Goal: Transaction & Acquisition: Purchase product/service

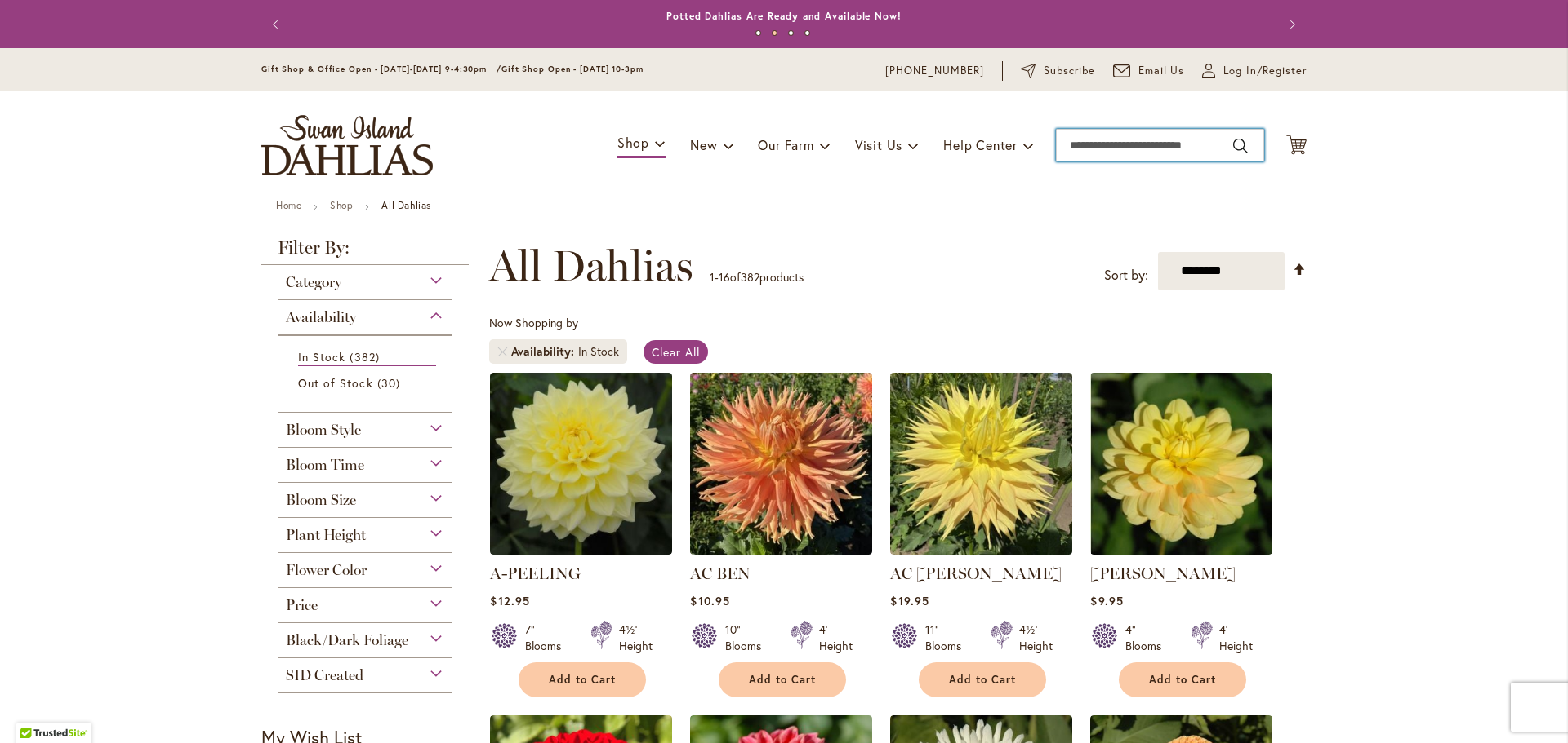
click at [1183, 150] on input "Search" at bounding box center [1160, 145] width 208 height 33
type input "*******"
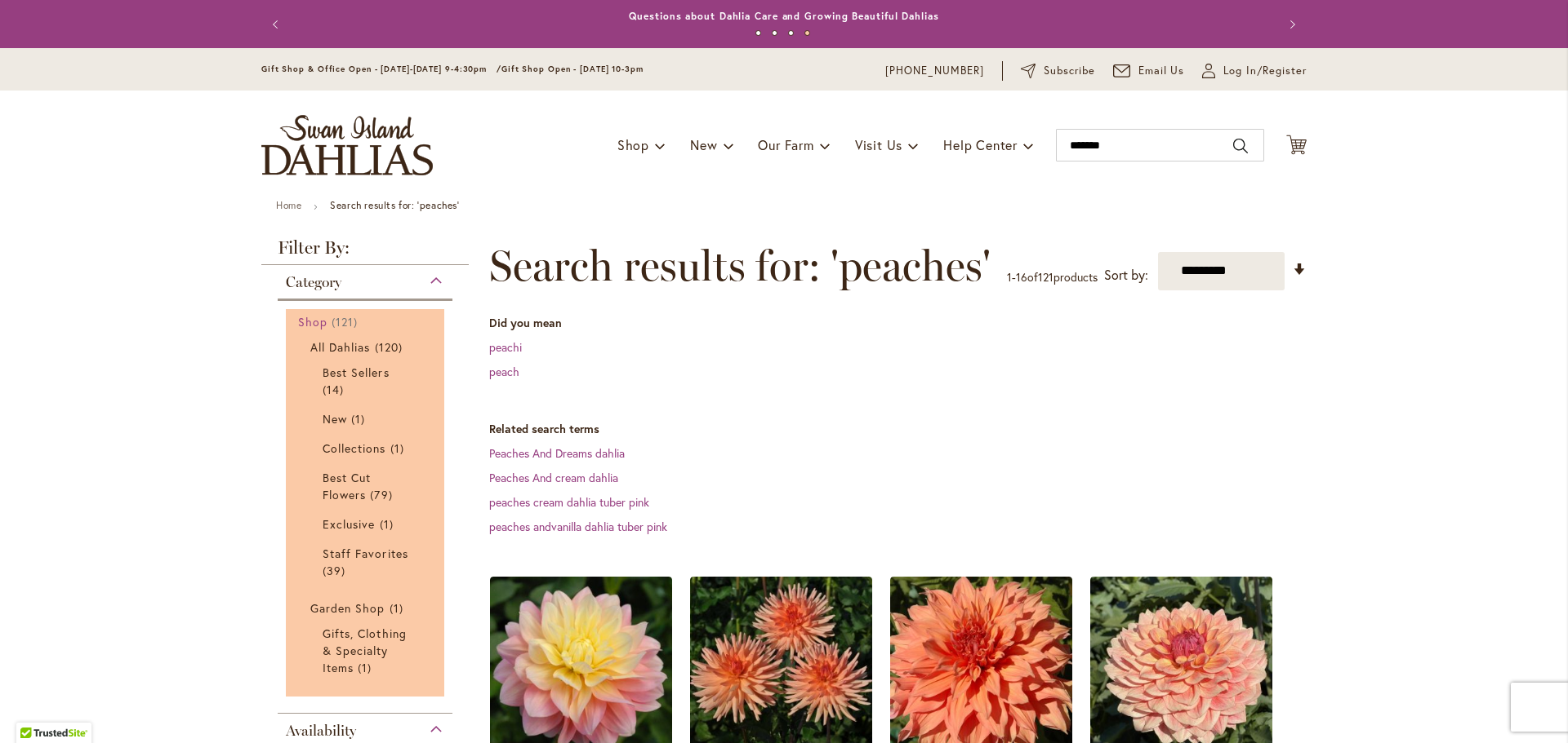
click at [335, 315] on span "121 items" at bounding box center [346, 321] width 30 height 17
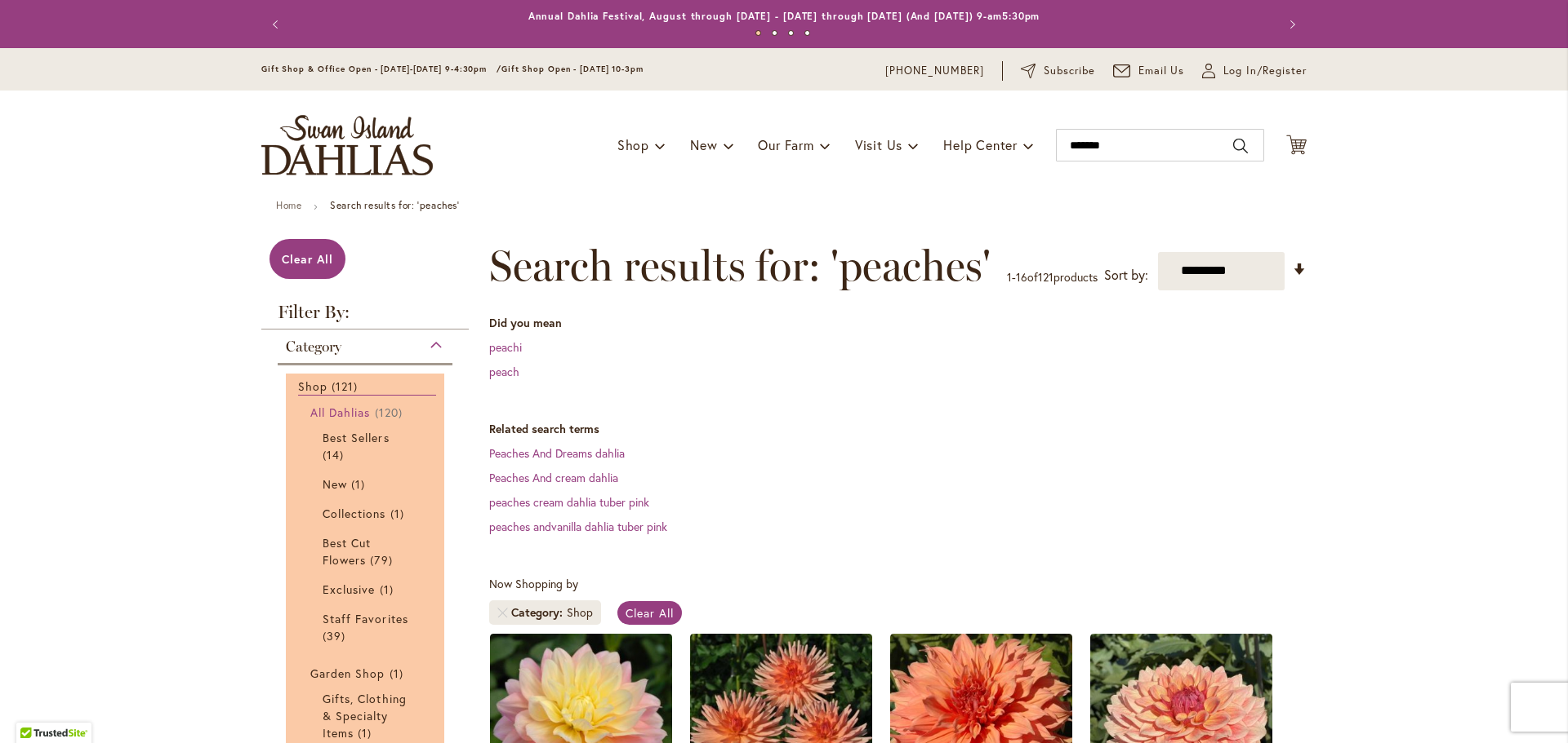
click at [360, 413] on span "All Dahlias" at bounding box center [341, 412] width 60 height 16
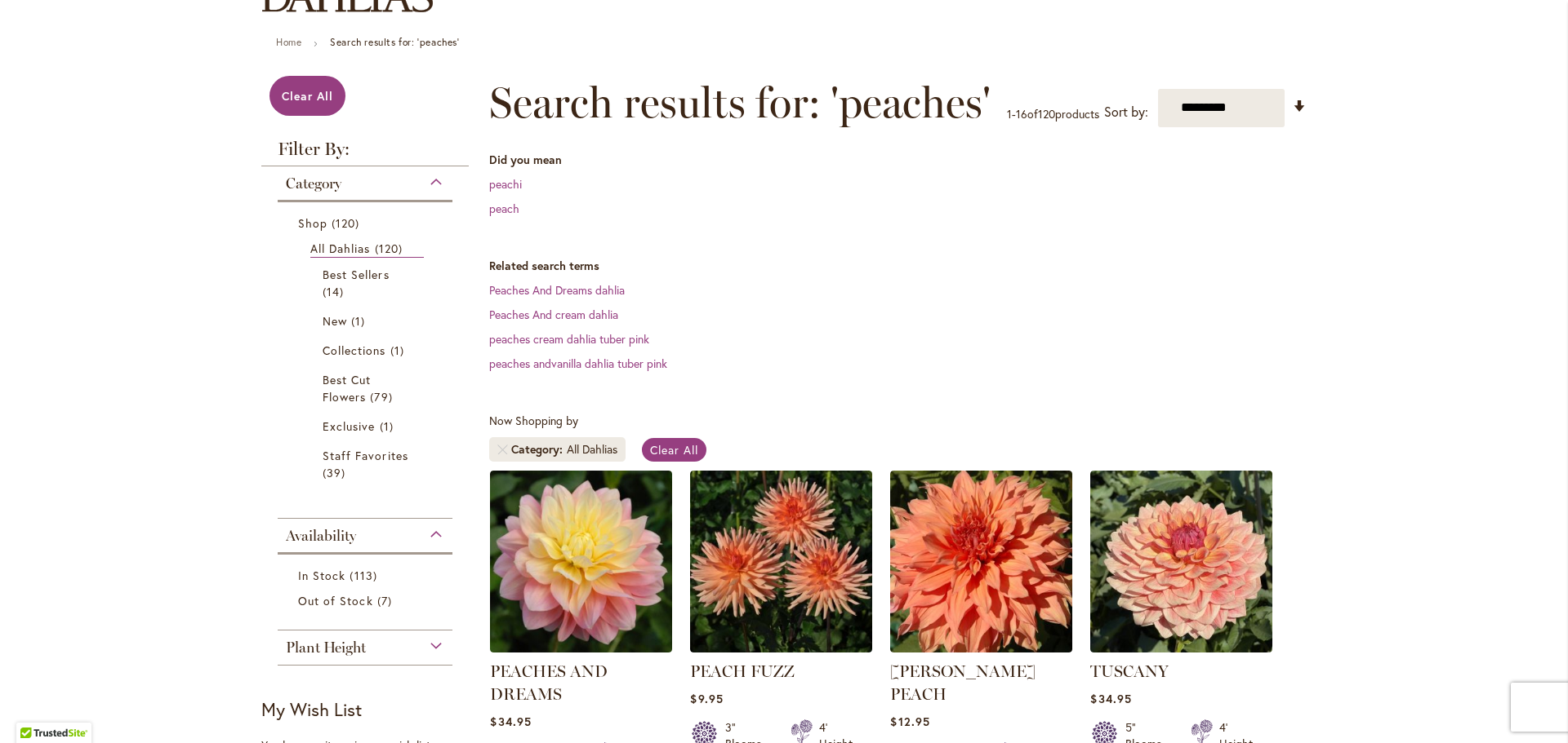
scroll to position [245, 0]
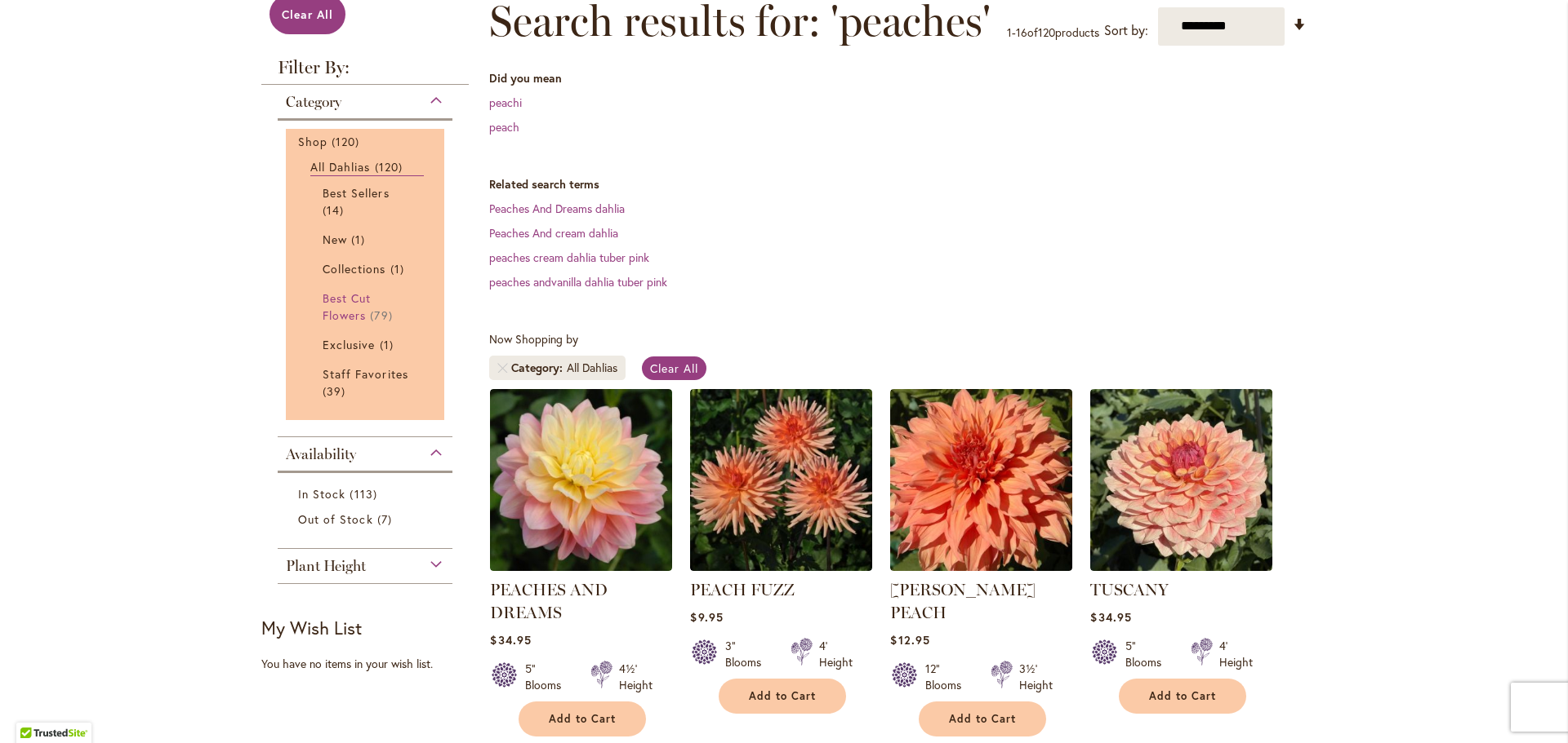
click at [333, 305] on link "Best Cut Flowers 79 items" at bounding box center [366, 307] width 89 height 35
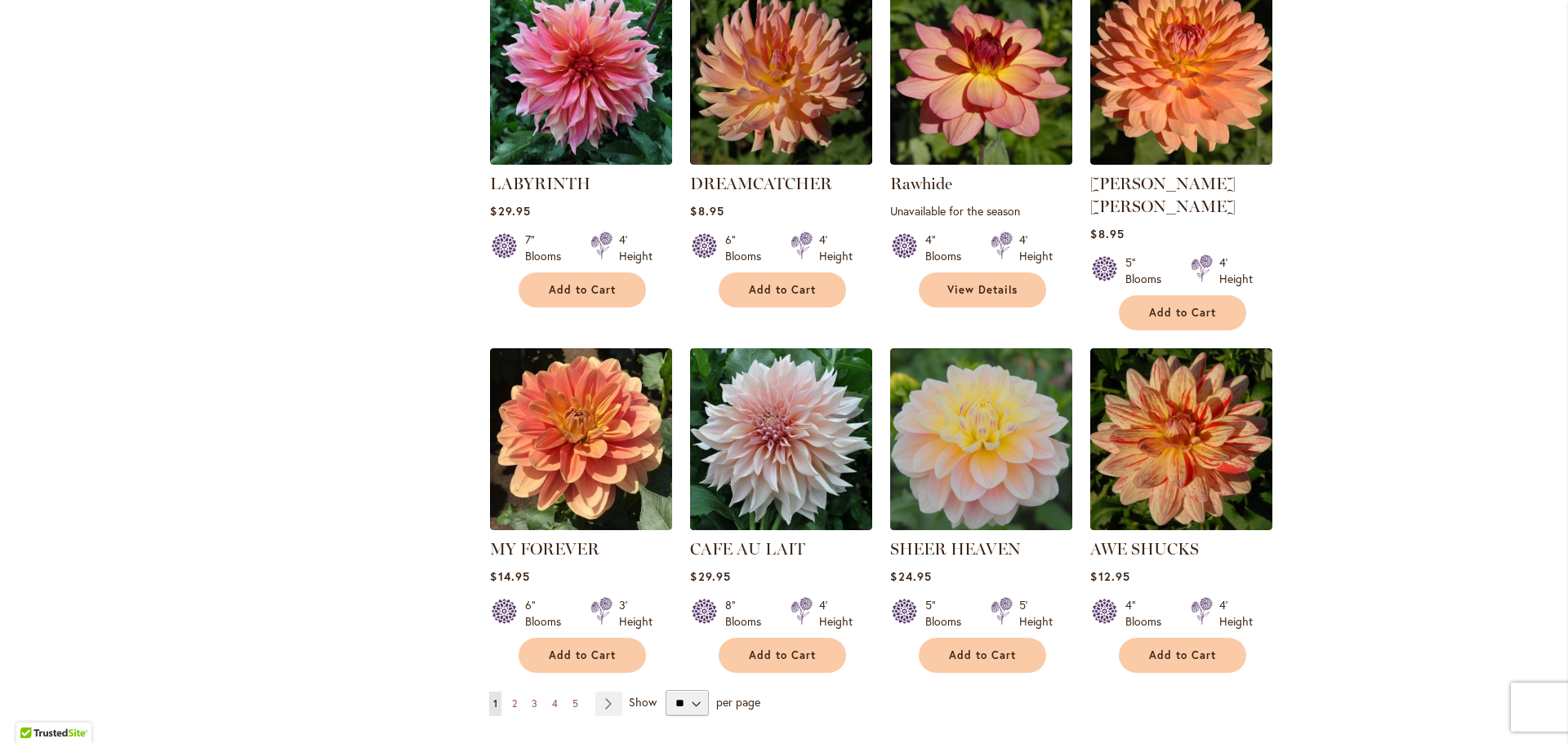
scroll to position [1387, 0]
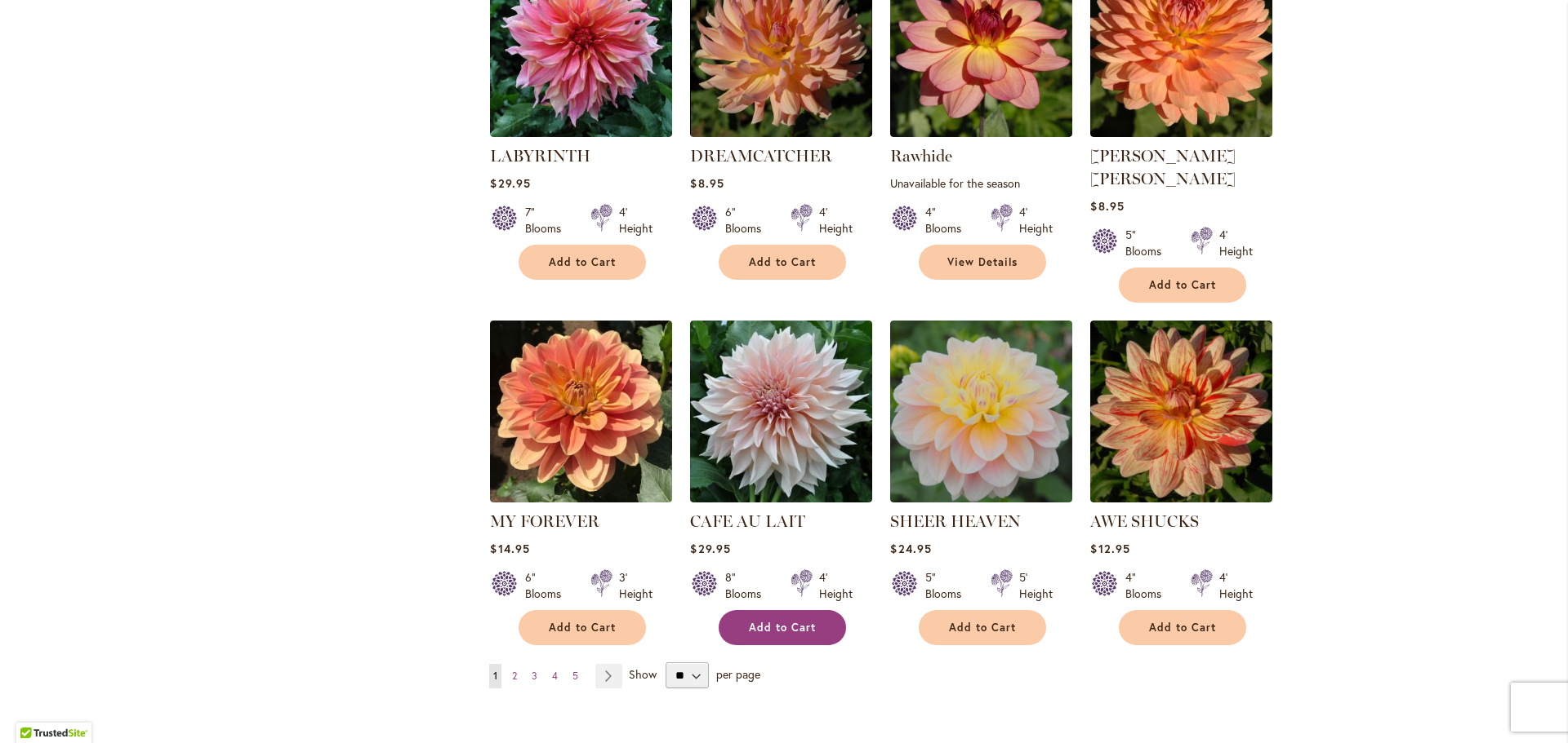
click at [760, 611] on button "Add to Cart" at bounding box center [782, 628] width 127 height 35
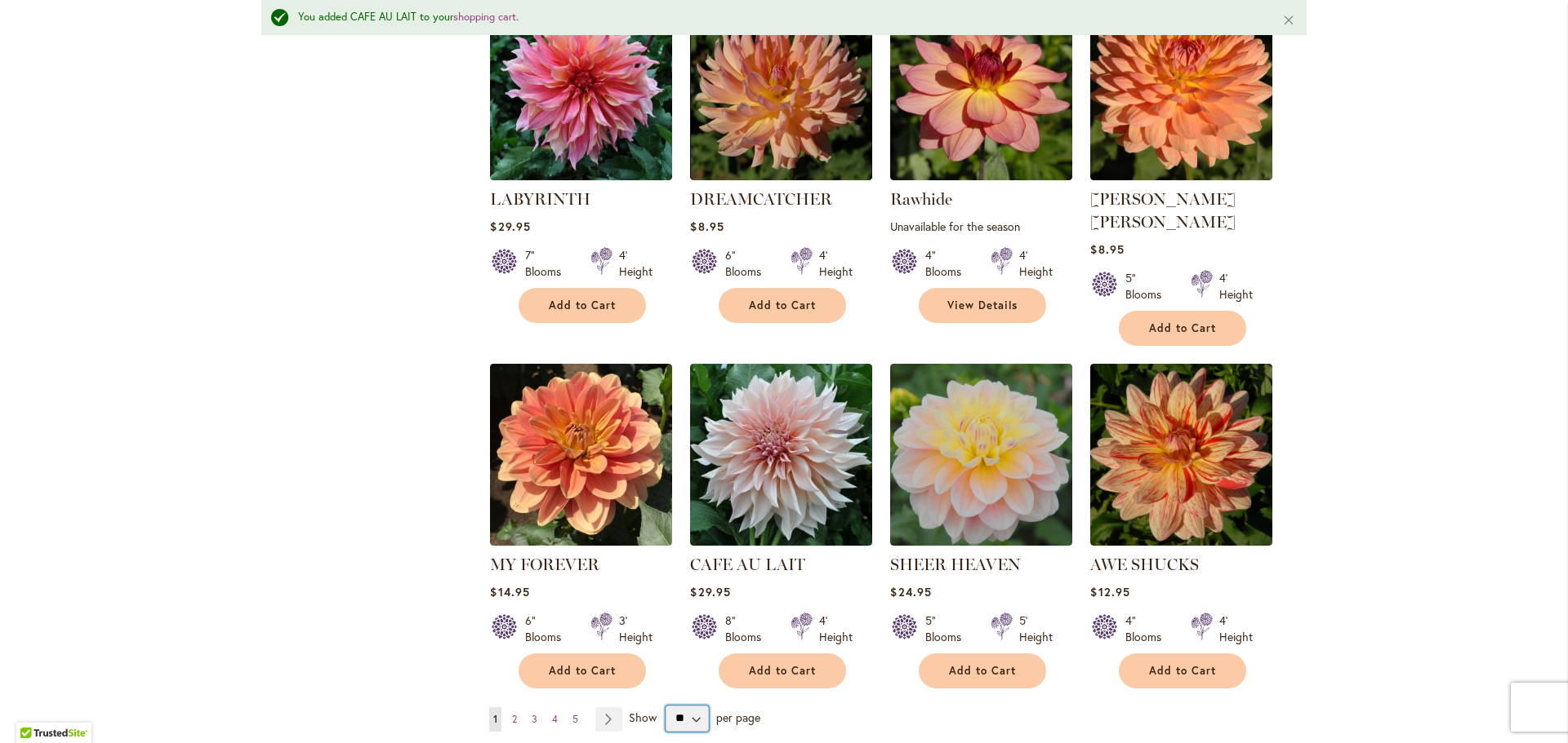
click at [684, 706] on select "** ** ** **" at bounding box center [687, 718] width 43 height 26
select select "**"
click at [666, 706] on select "** ** ** **" at bounding box center [687, 718] width 43 height 26
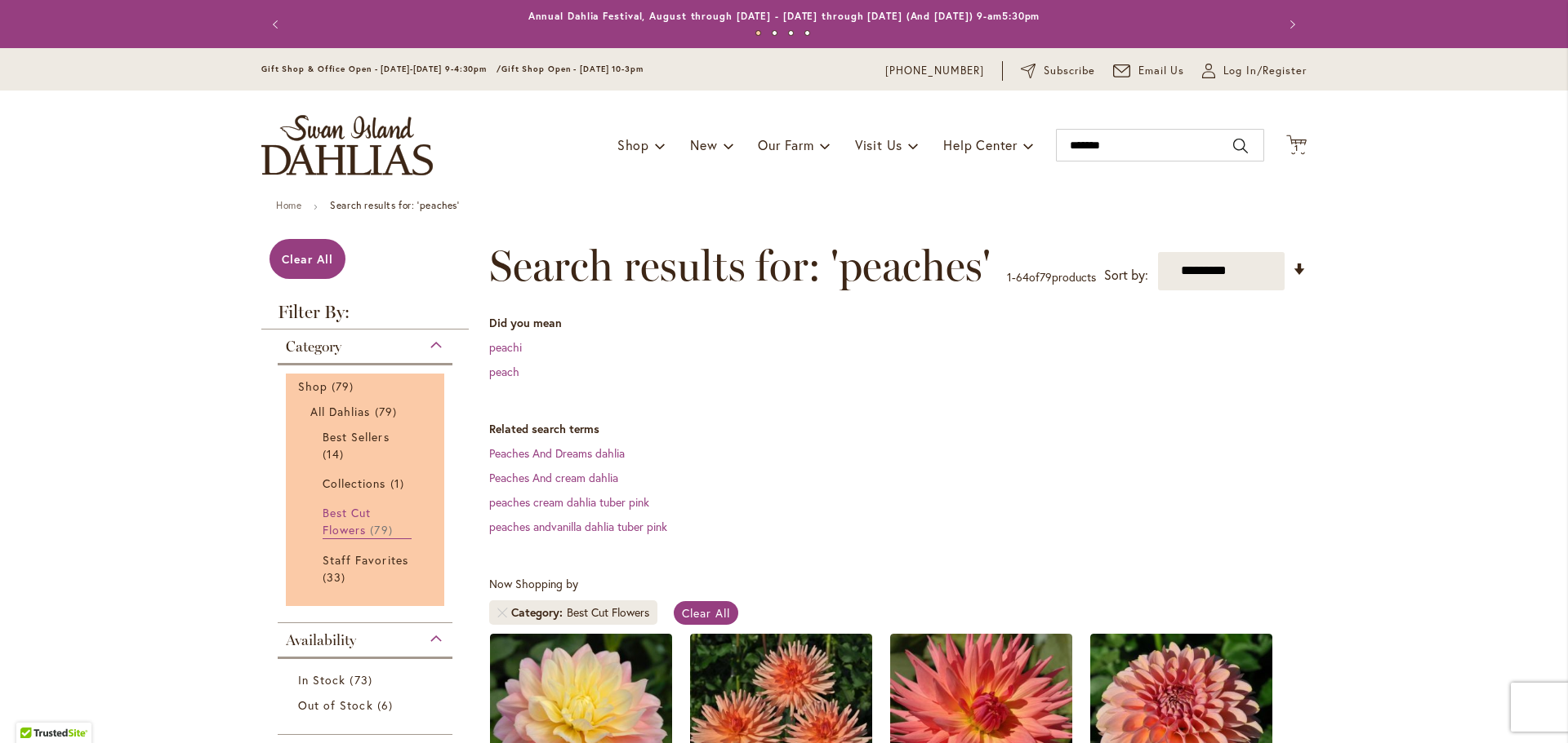
click at [343, 523] on span "Best Cut Flowers" at bounding box center [346, 521] width 48 height 33
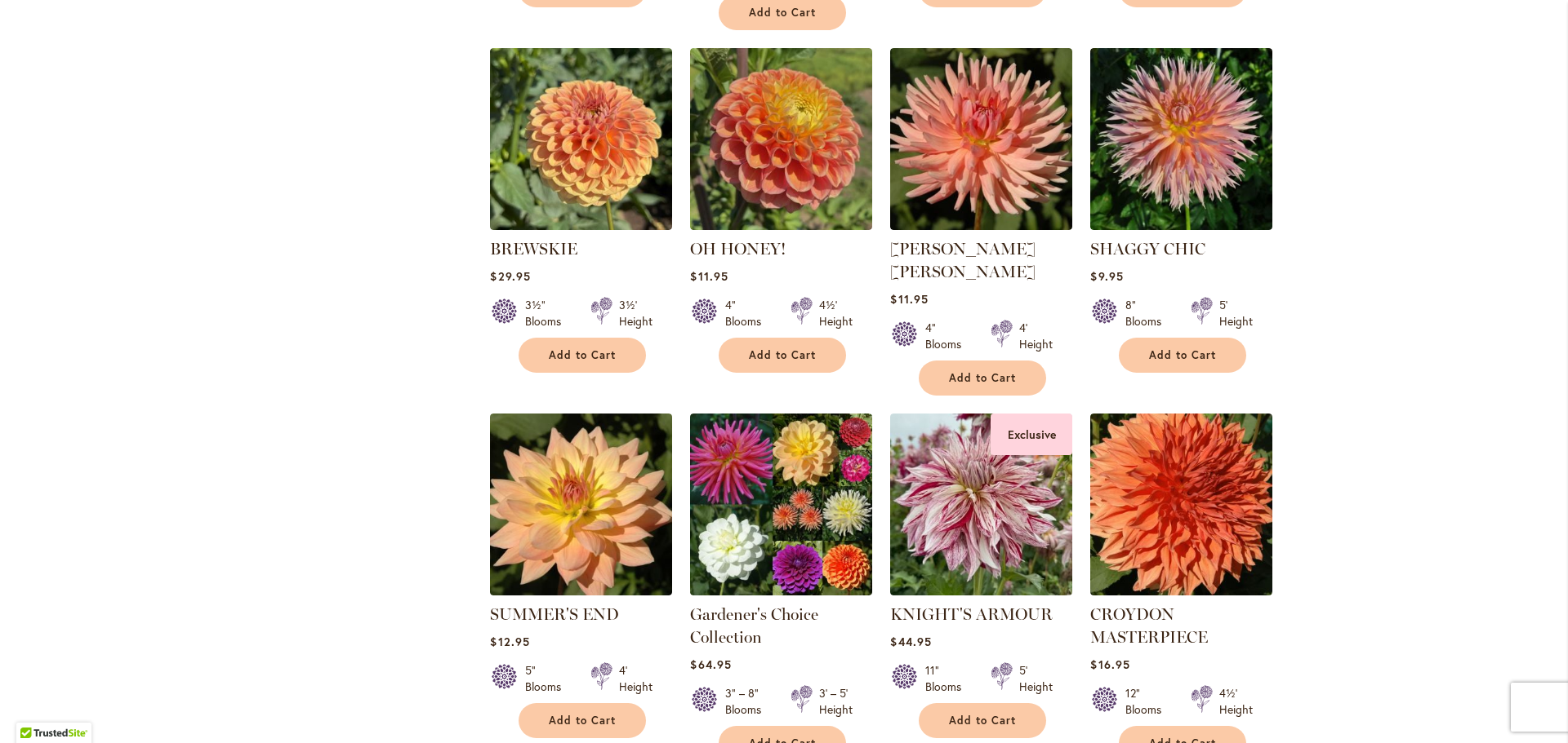
scroll to position [2693, 0]
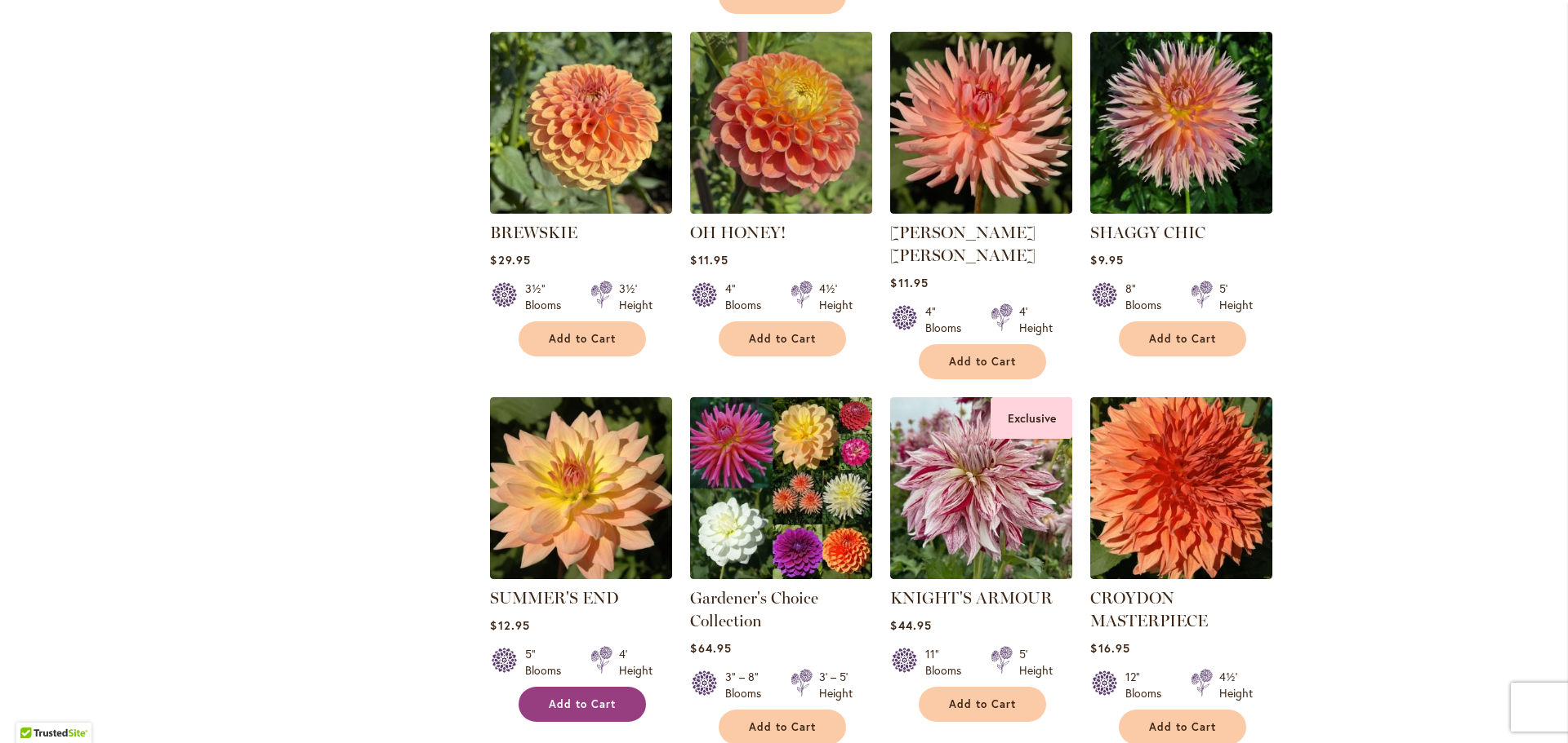
click at [591, 697] on span "Add to Cart" at bounding box center [582, 704] width 67 height 14
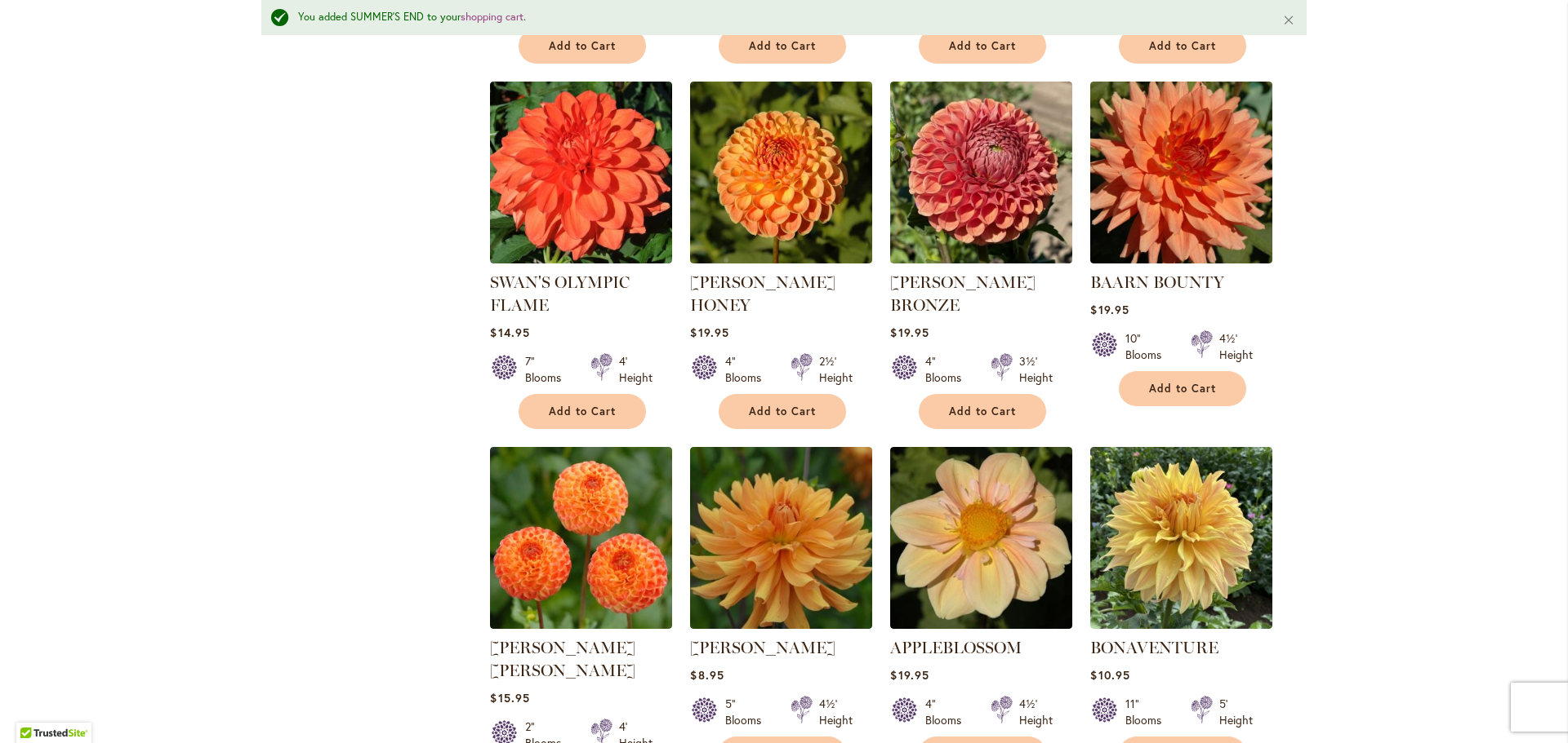
scroll to position [3796, 0]
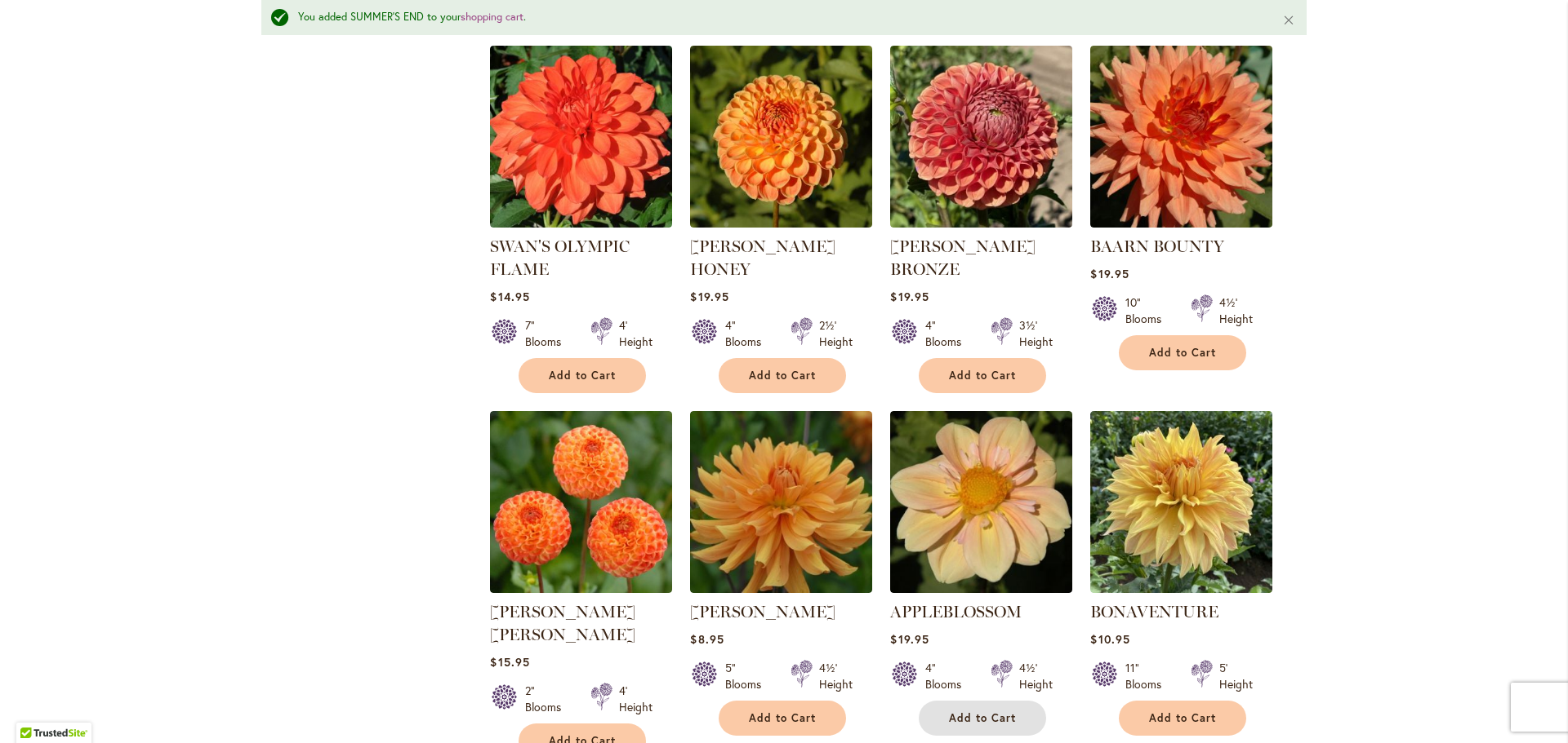
drag, startPoint x: 981, startPoint y: 654, endPoint x: 968, endPoint y: 654, distance: 13.0
click at [983, 712] on span "Add to Cart" at bounding box center [982, 718] width 67 height 14
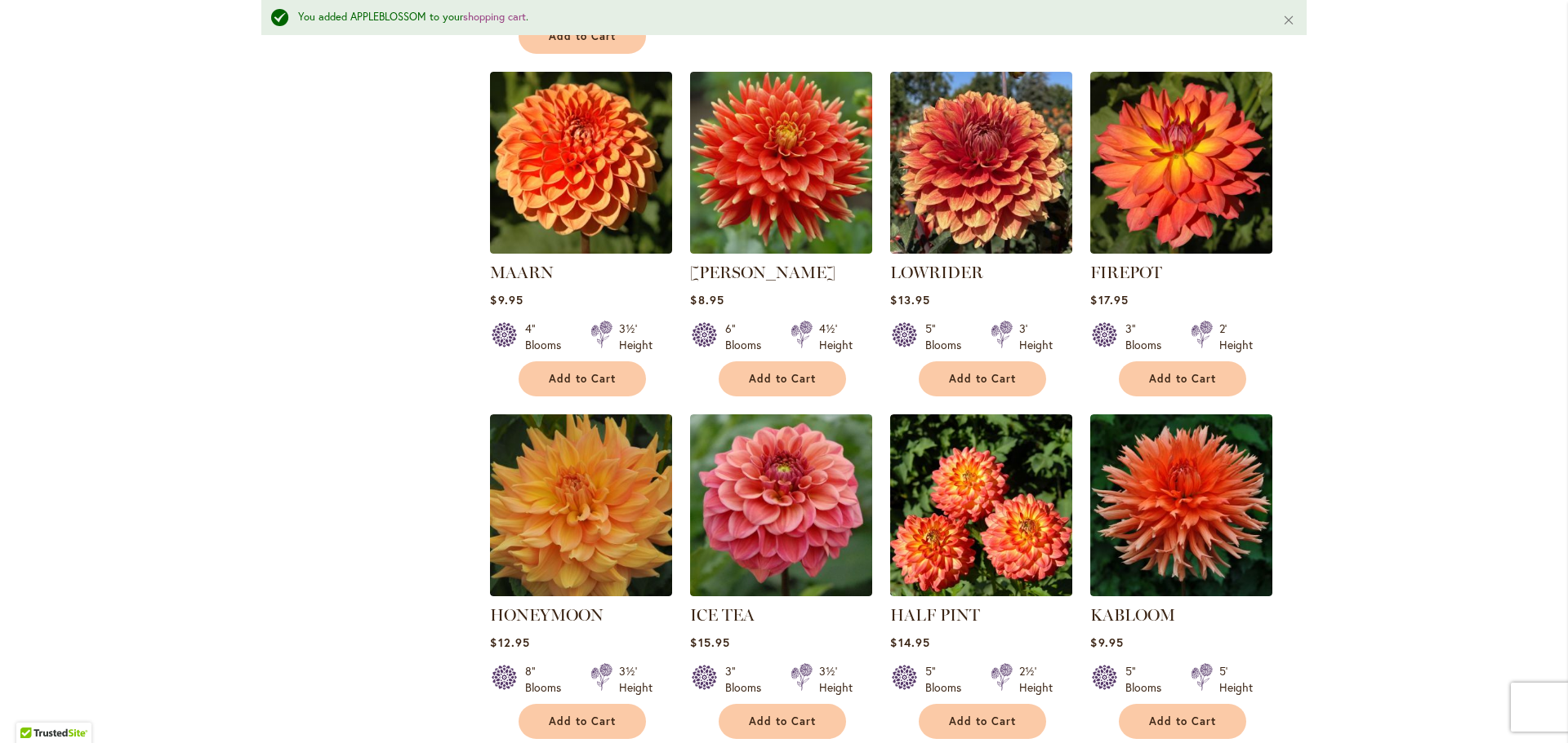
scroll to position [4531, 0]
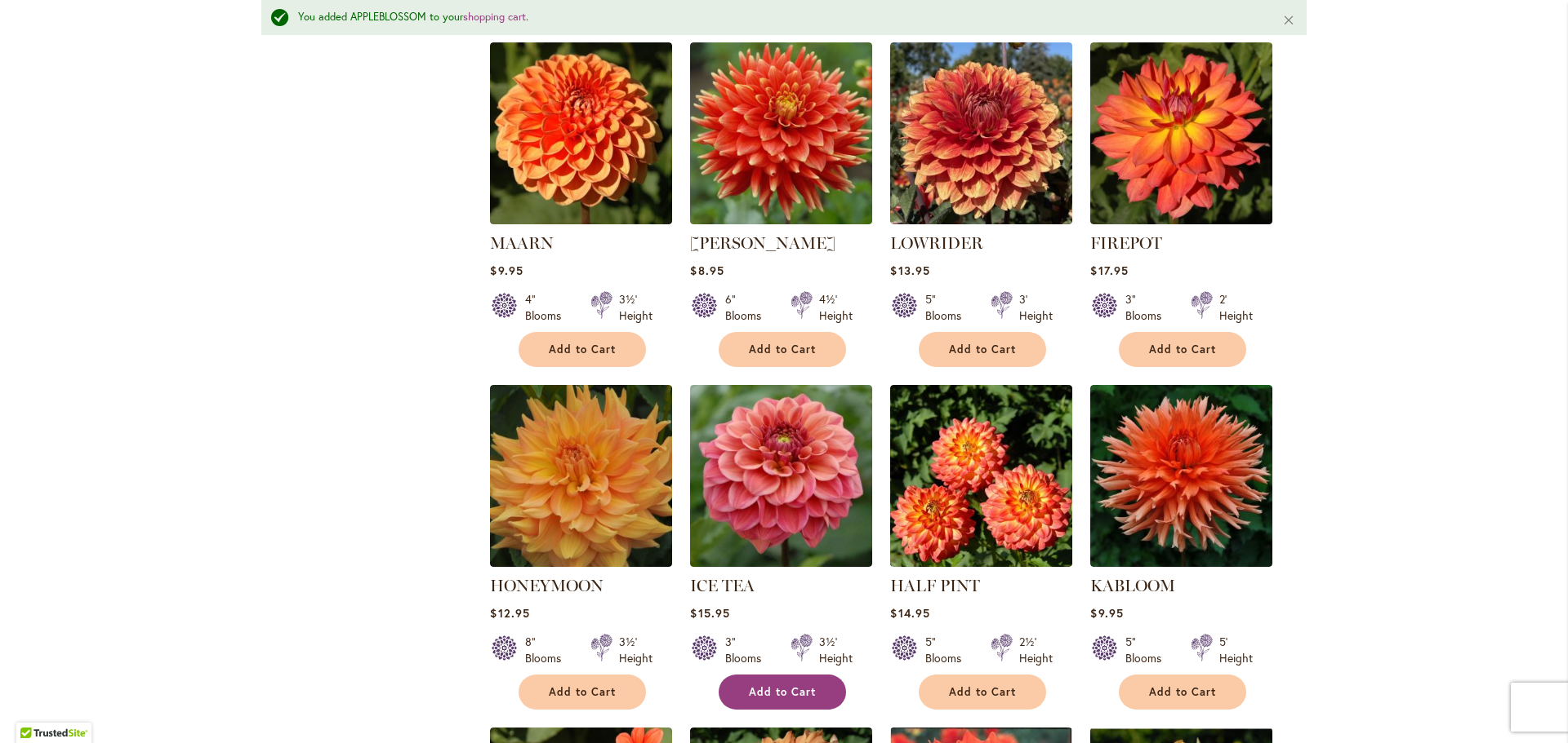
click at [783, 685] on span "Add to Cart" at bounding box center [782, 692] width 67 height 14
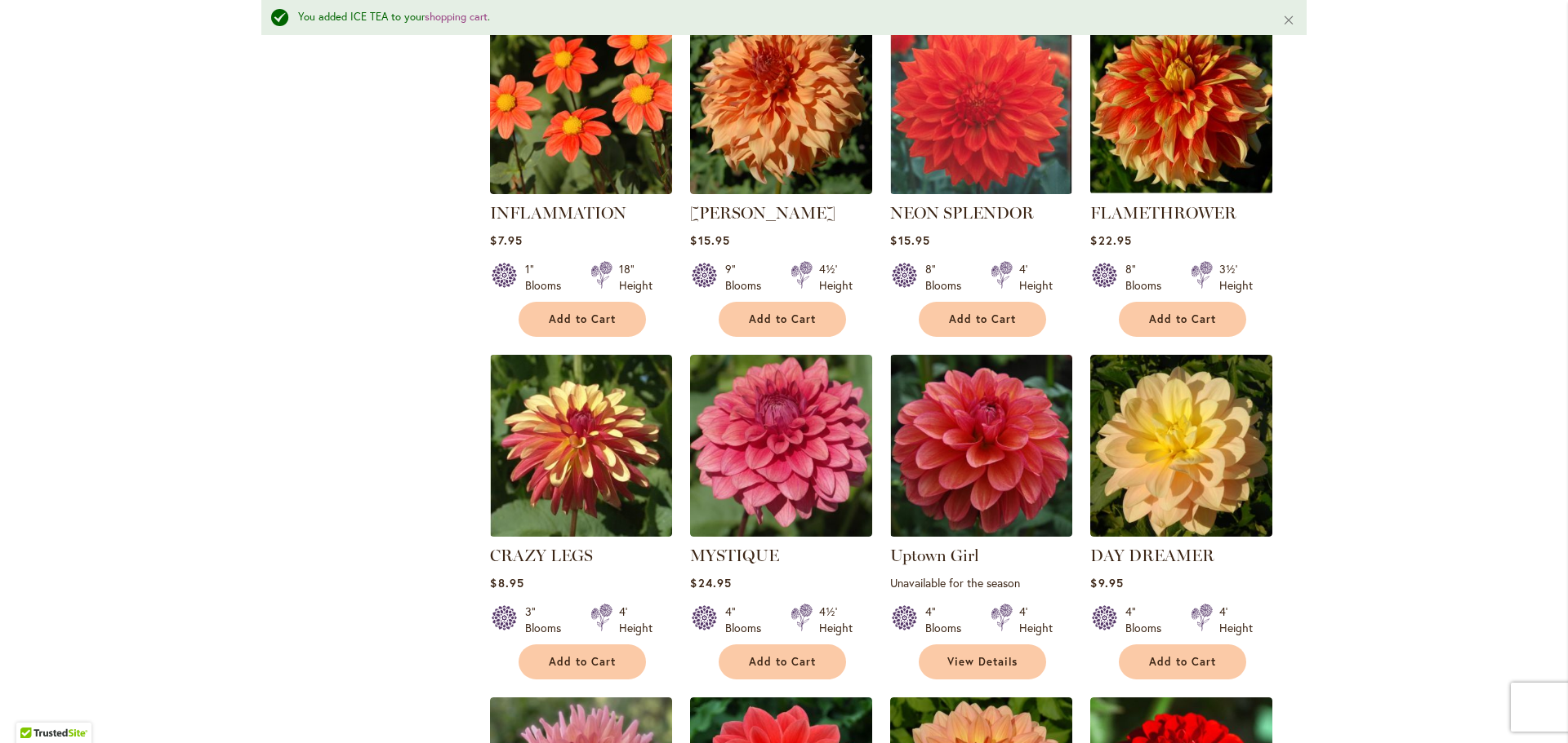
scroll to position [5510, 0]
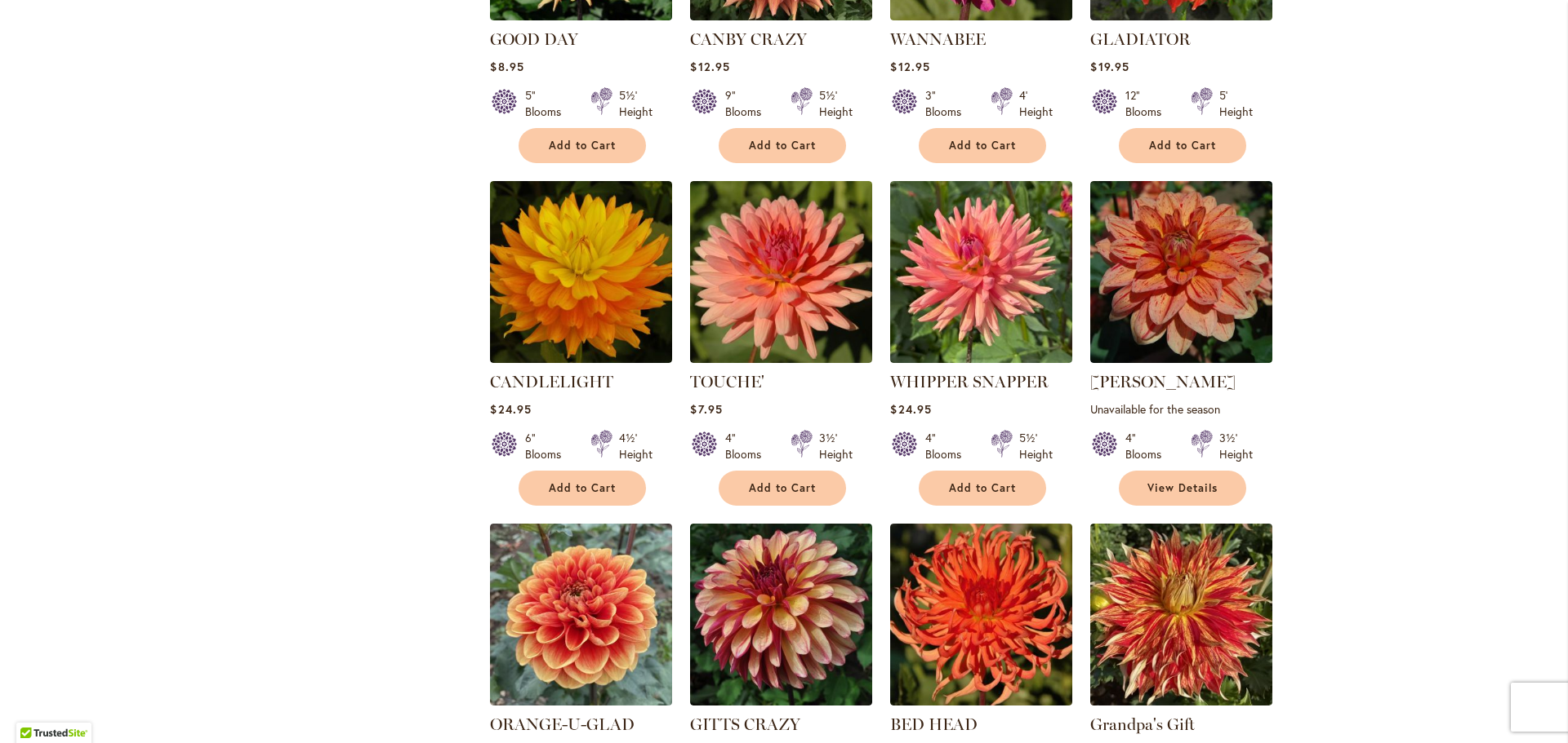
scroll to position [4733, 0]
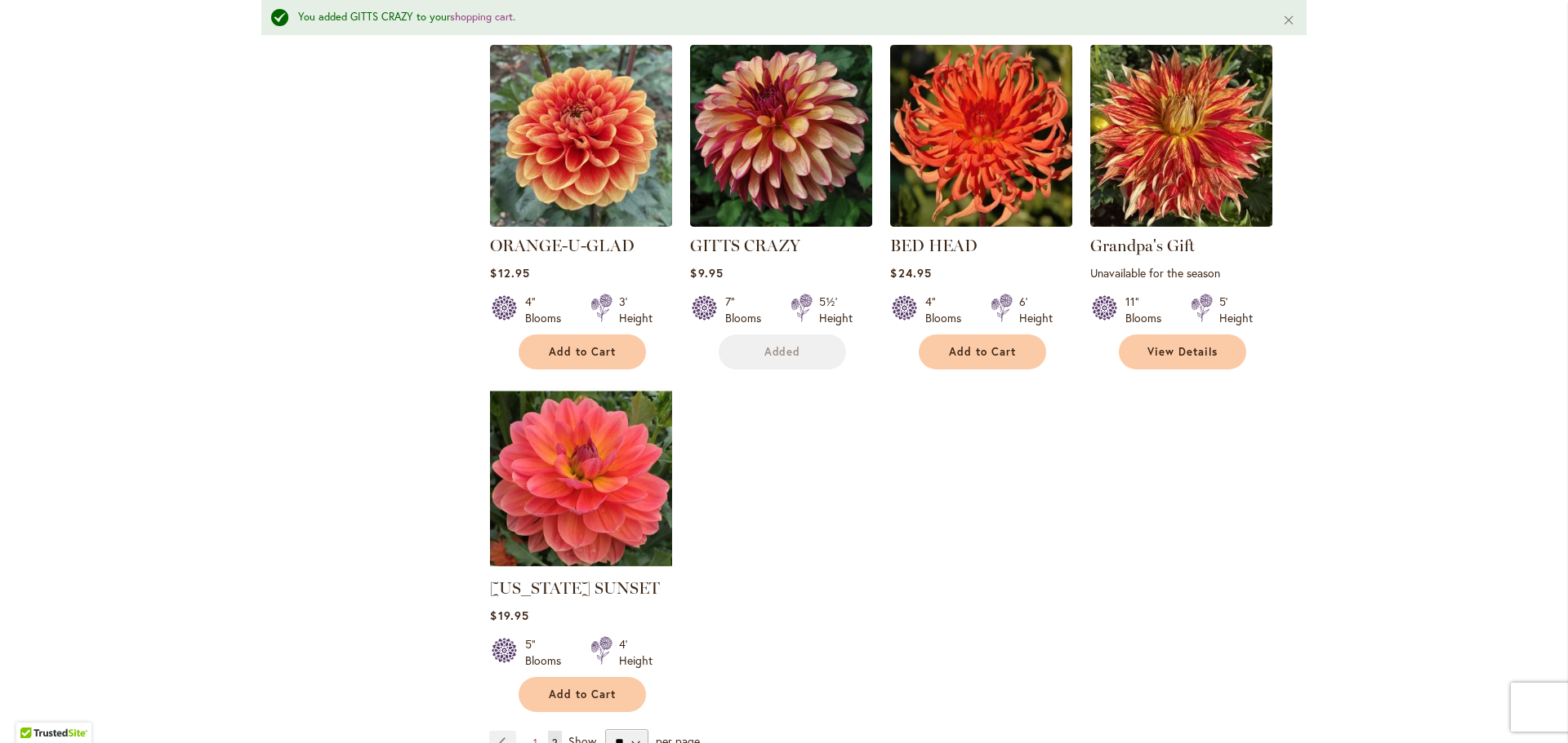
scroll to position [5184, 0]
click at [589, 687] on span "Add to Cart" at bounding box center [582, 694] width 67 height 14
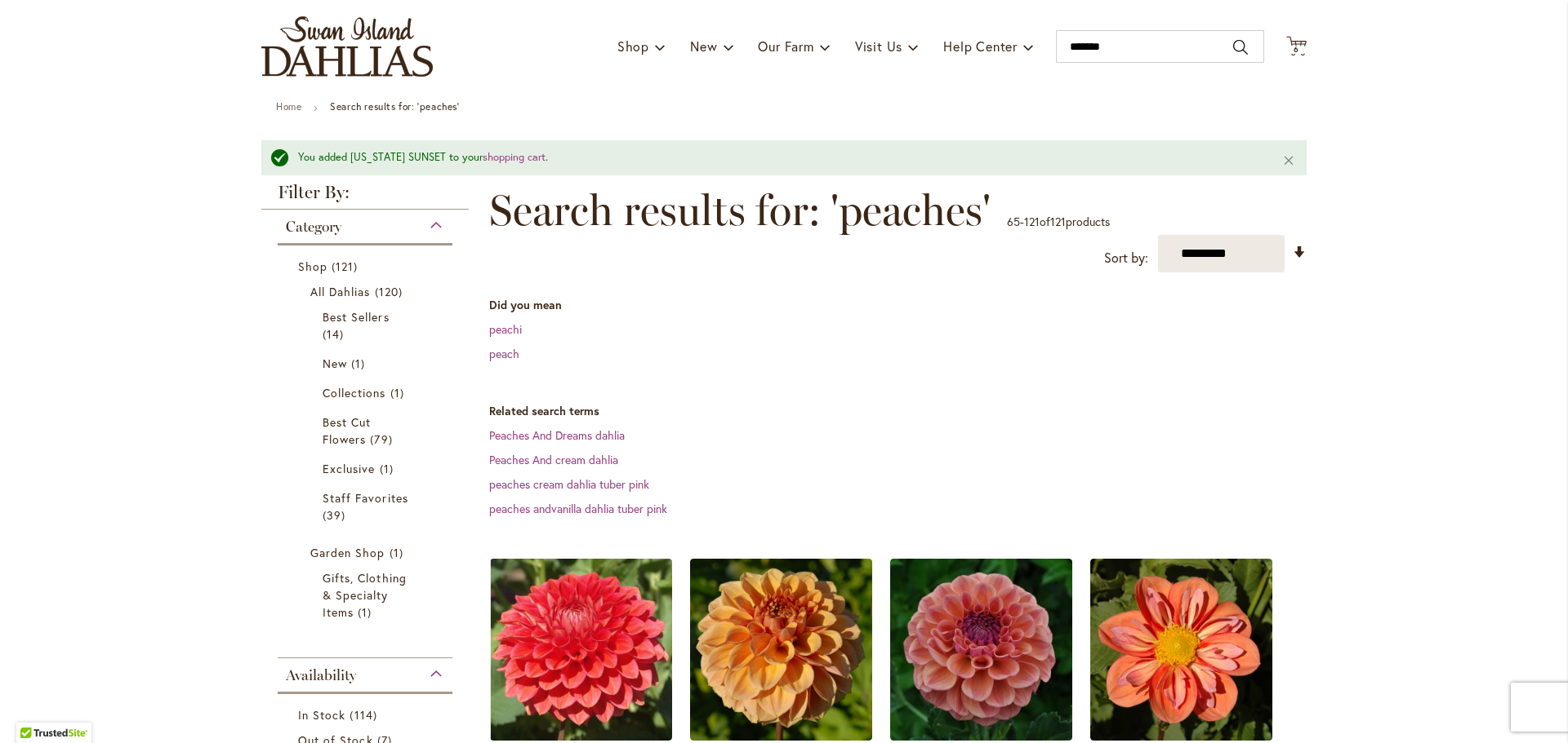
scroll to position [0, 0]
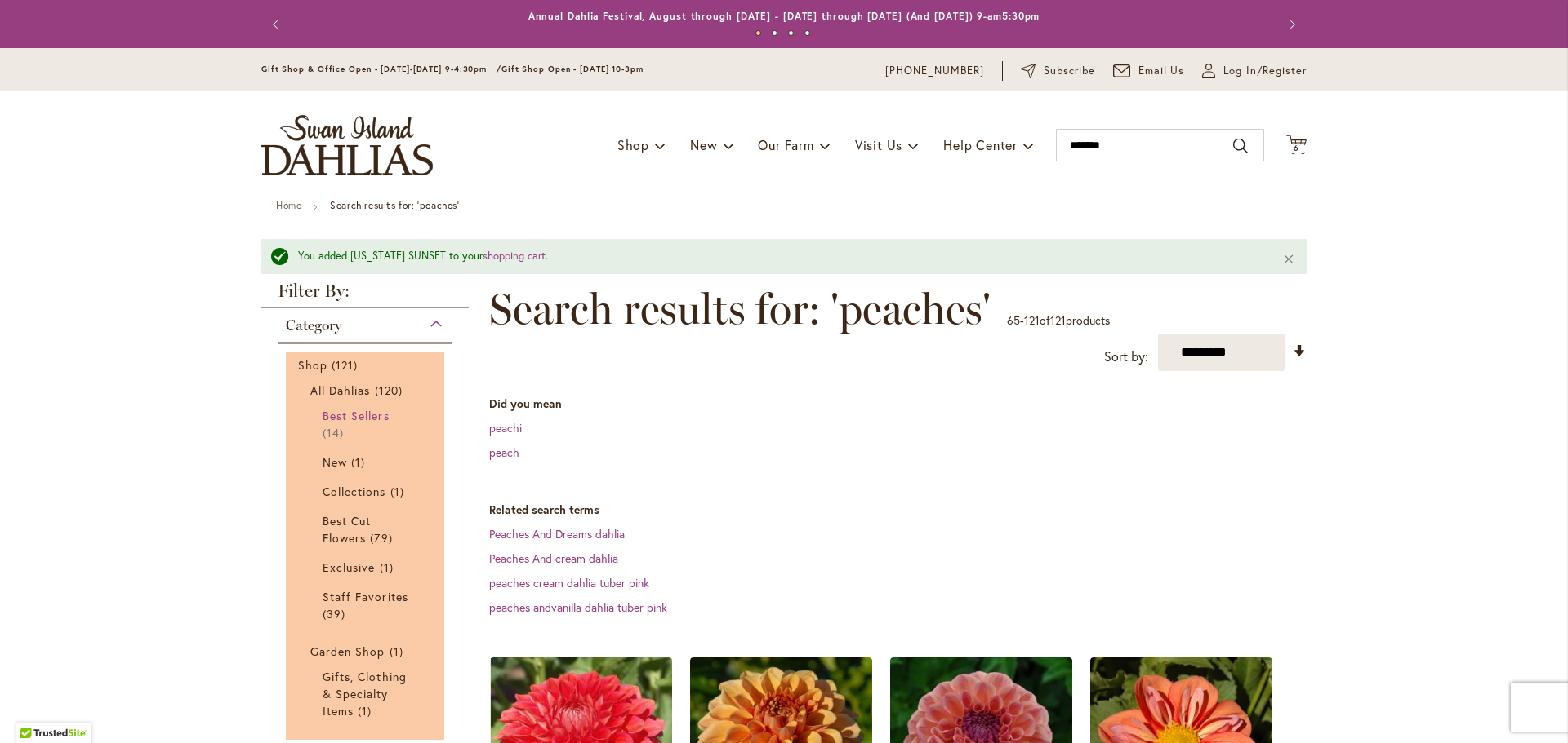
click at [356, 412] on span "Best Sellers" at bounding box center [355, 415] width 67 height 16
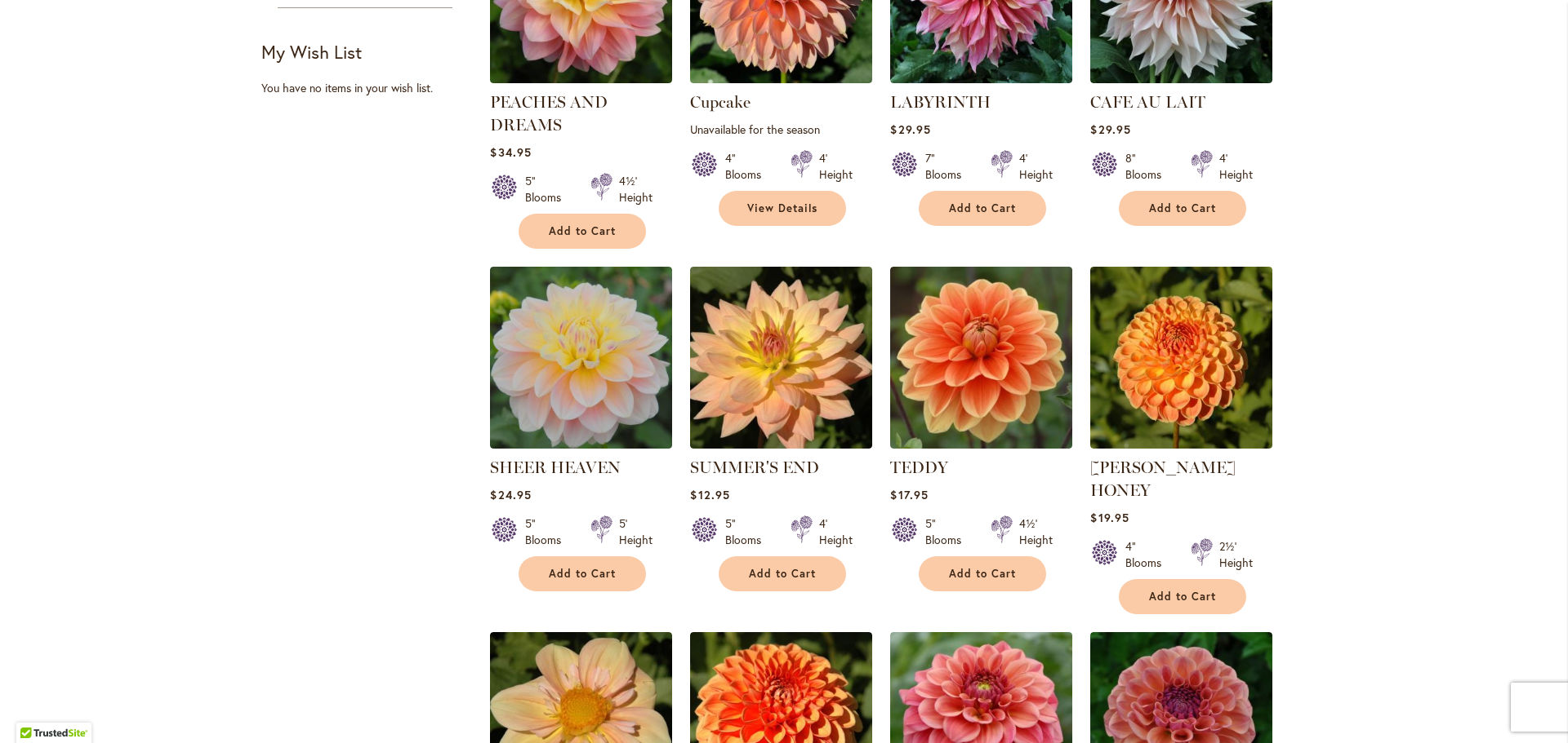
scroll to position [743, 0]
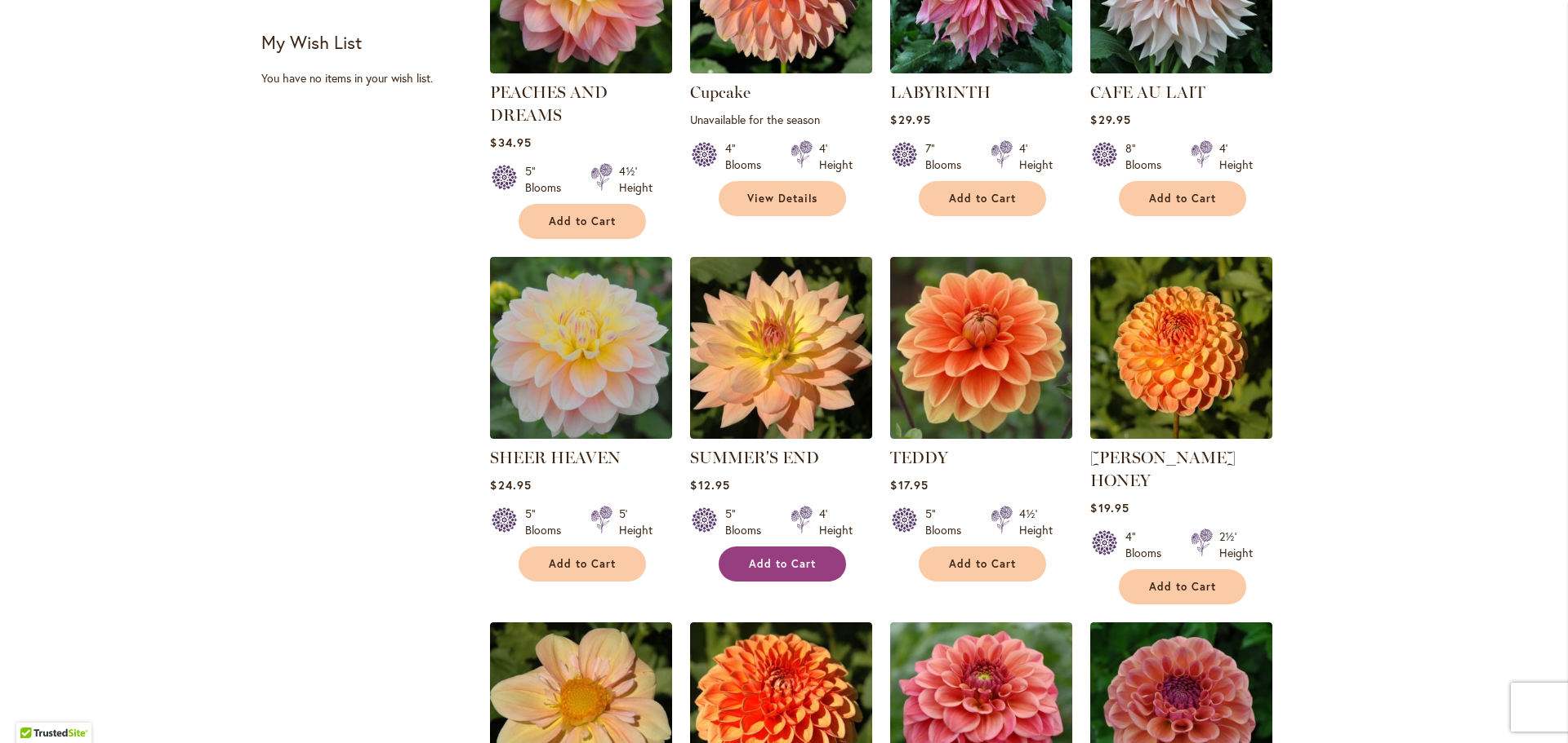
click at [792, 562] on span "Add to Cart" at bounding box center [782, 564] width 67 height 14
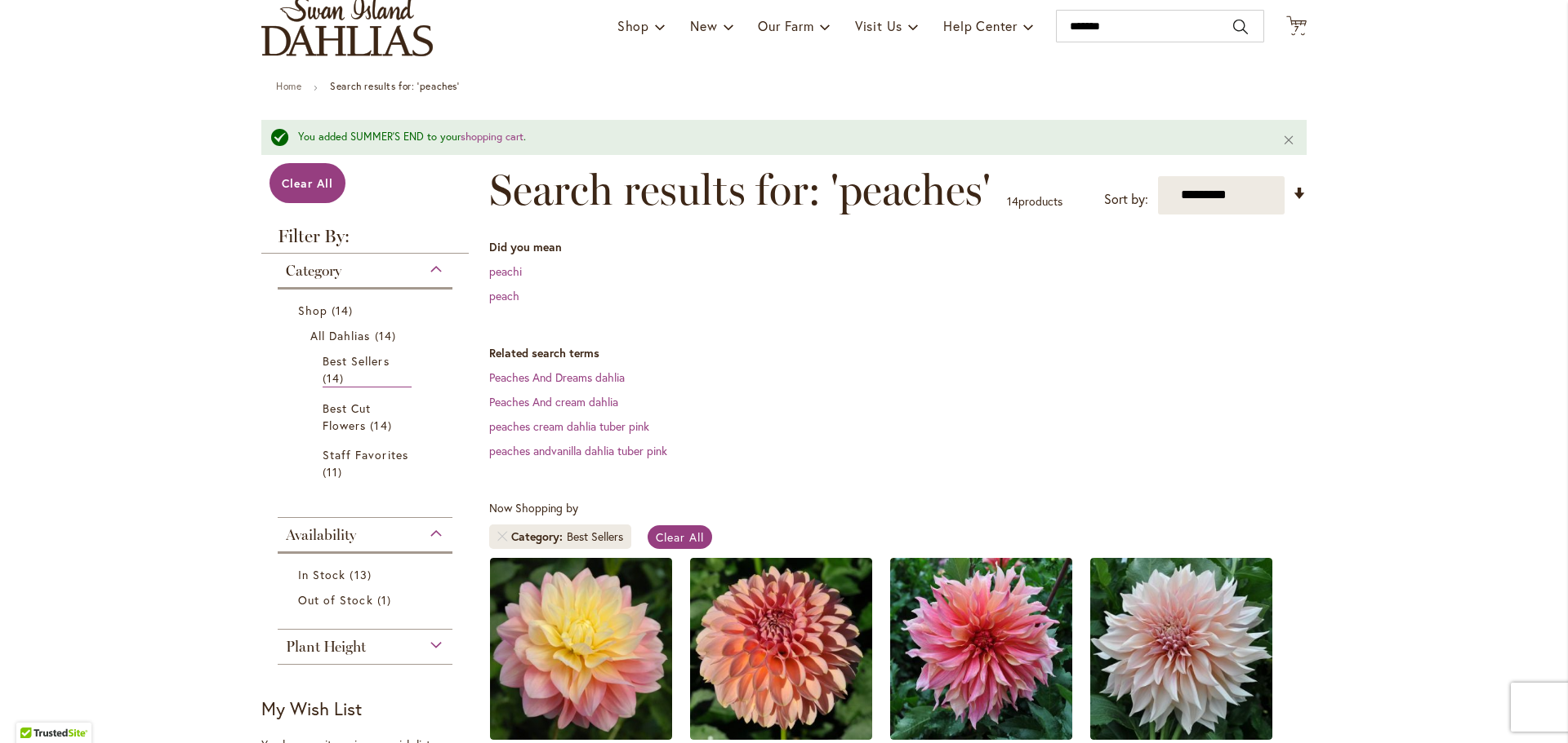
scroll to position [89, 0]
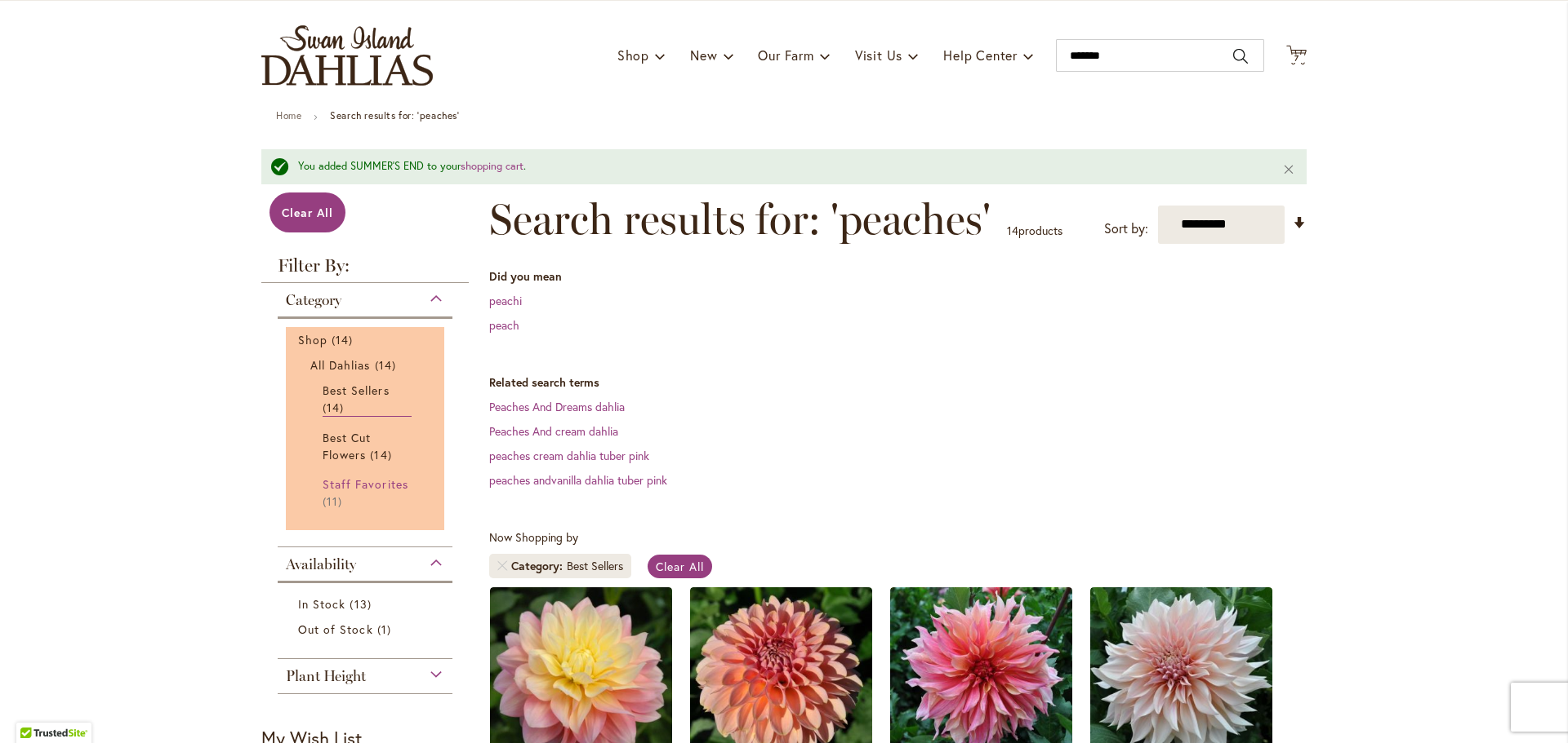
click at [365, 488] on span "Staff Favorites" at bounding box center [365, 484] width 86 height 16
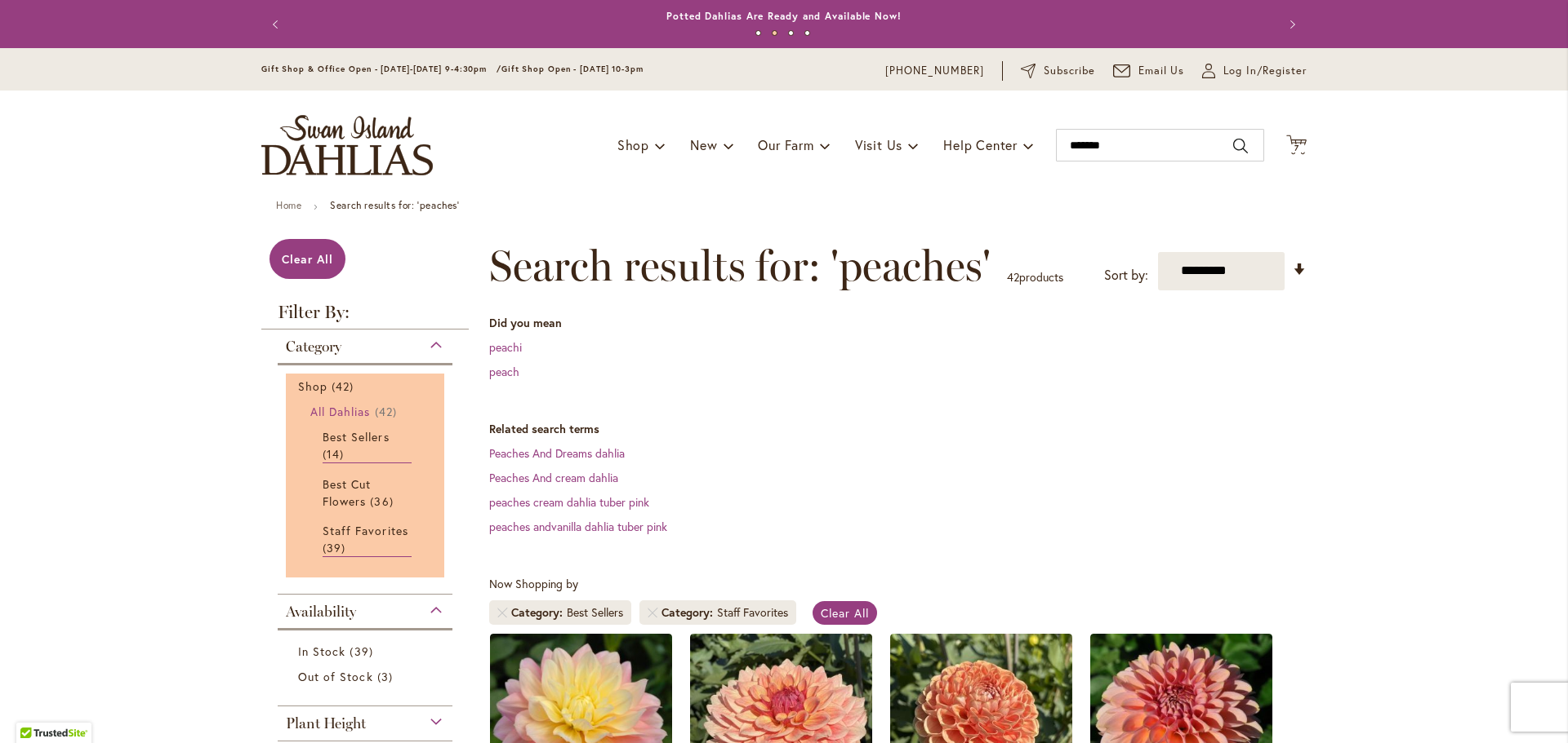
click at [316, 412] on span "All Dahlias" at bounding box center [341, 412] width 60 height 16
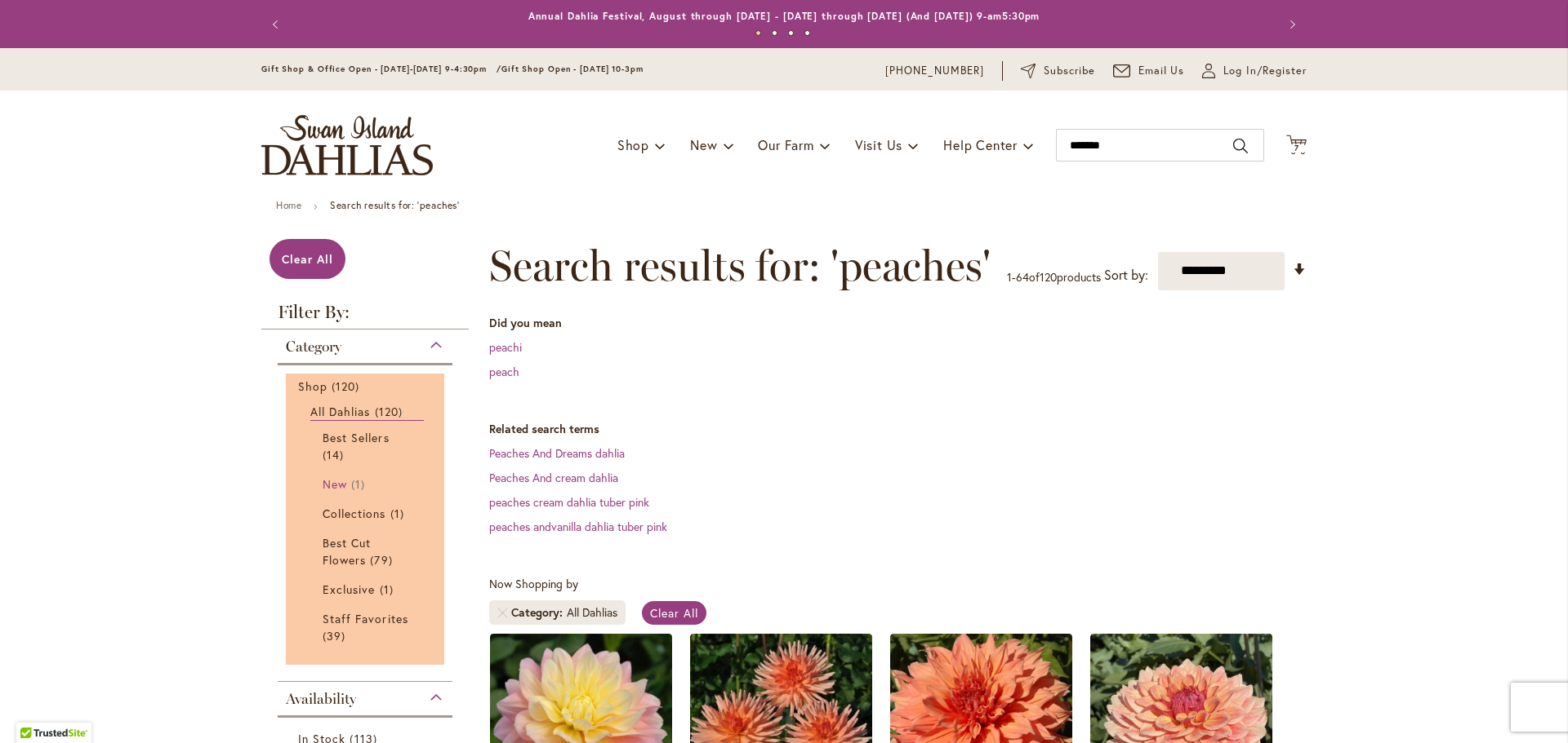
click at [344, 485] on link "New 1 item" at bounding box center [366, 484] width 89 height 17
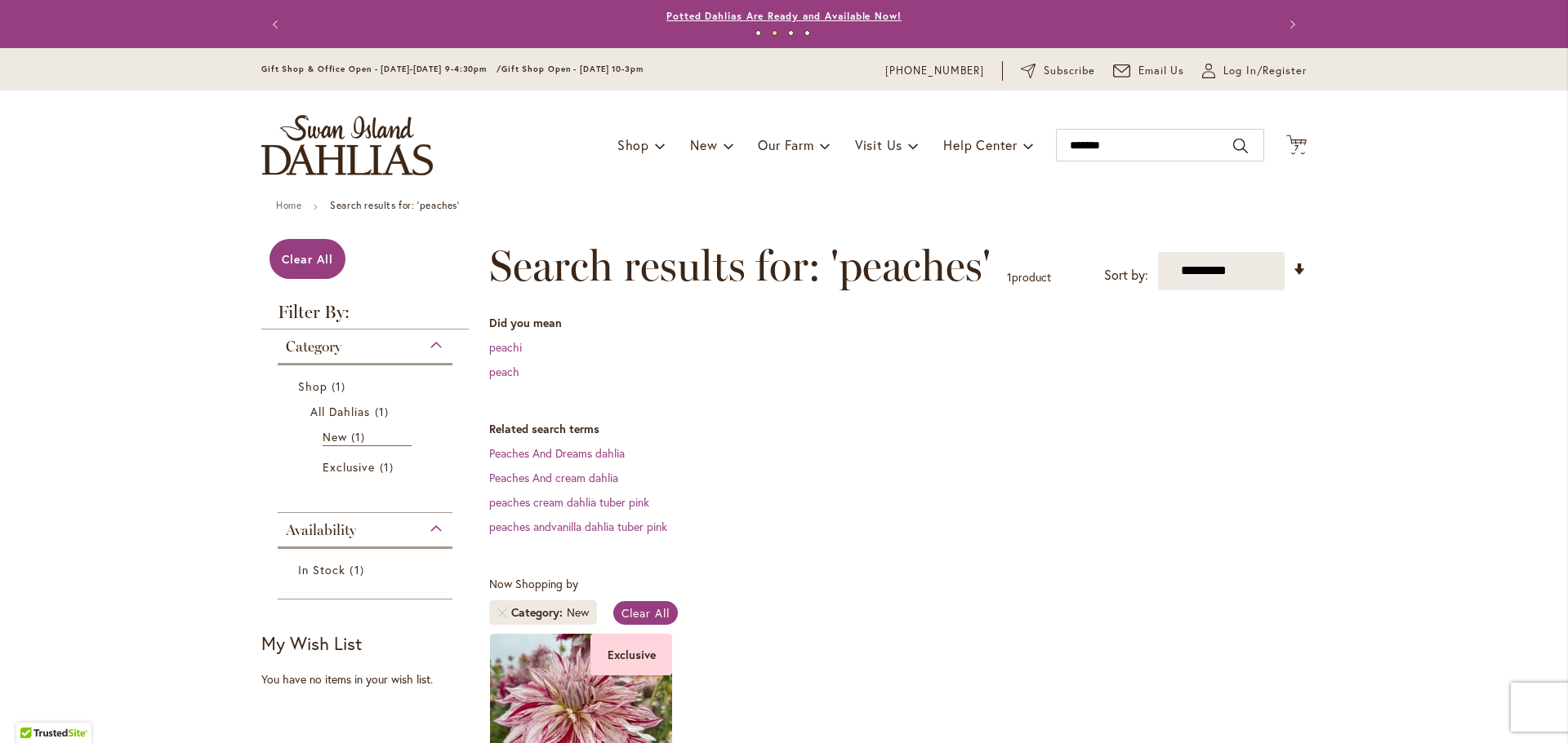
click at [780, 18] on link "Potted Dahlias Are Ready and Available Now!" at bounding box center [784, 16] width 235 height 12
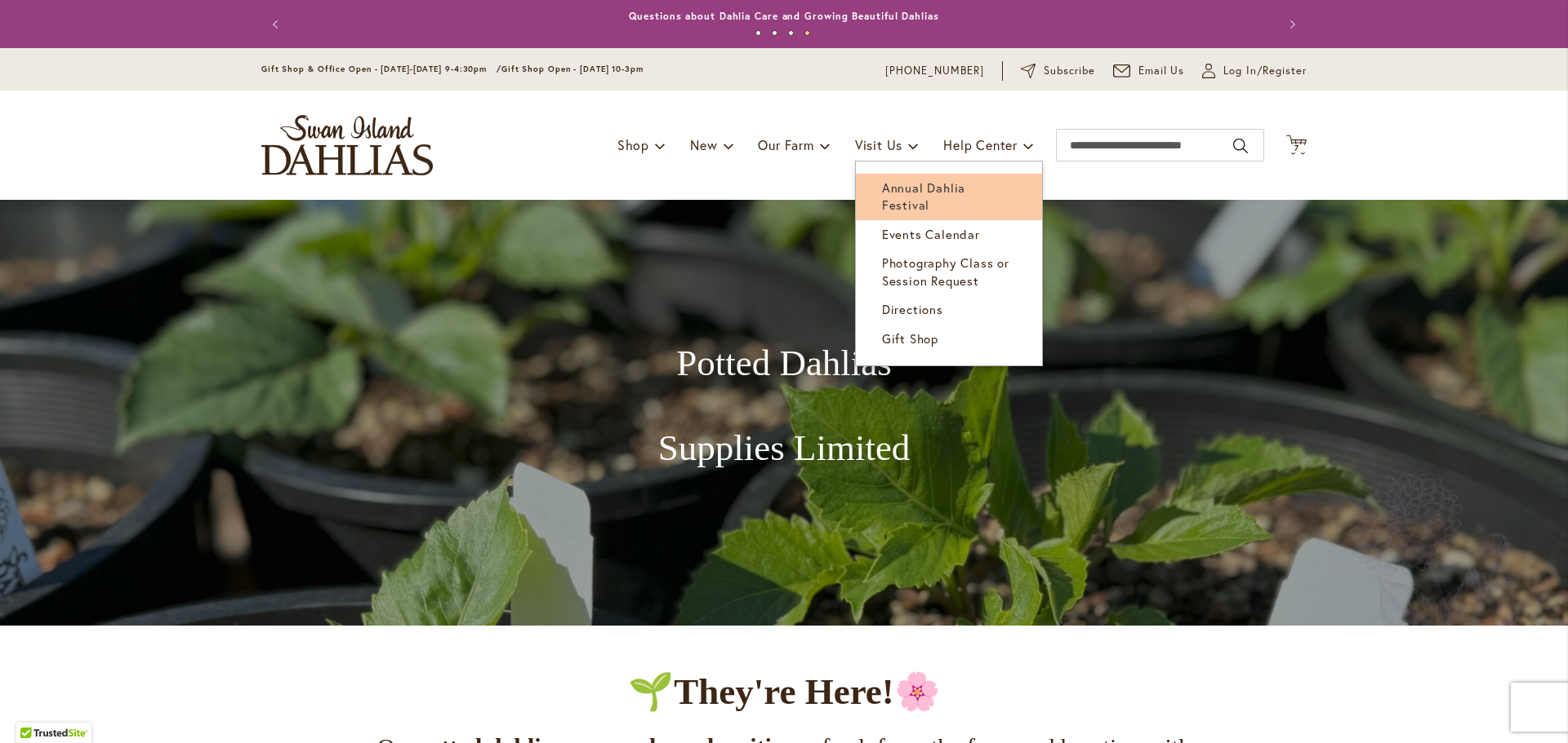
click at [900, 181] on span "Annual Dahlia Festival" at bounding box center [923, 196] width 83 height 34
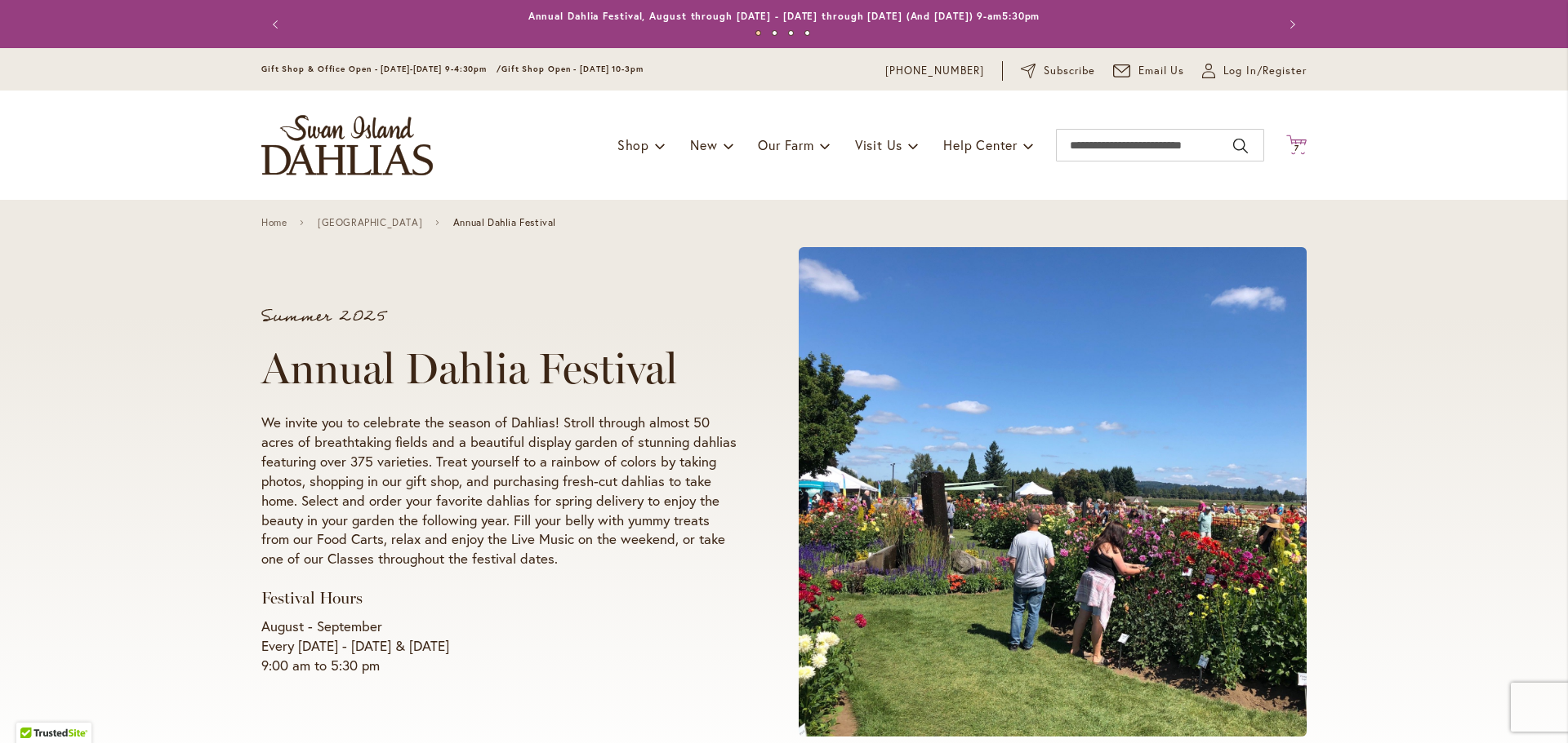
click at [1294, 146] on span "7 7 items" at bounding box center [1297, 148] width 16 height 8
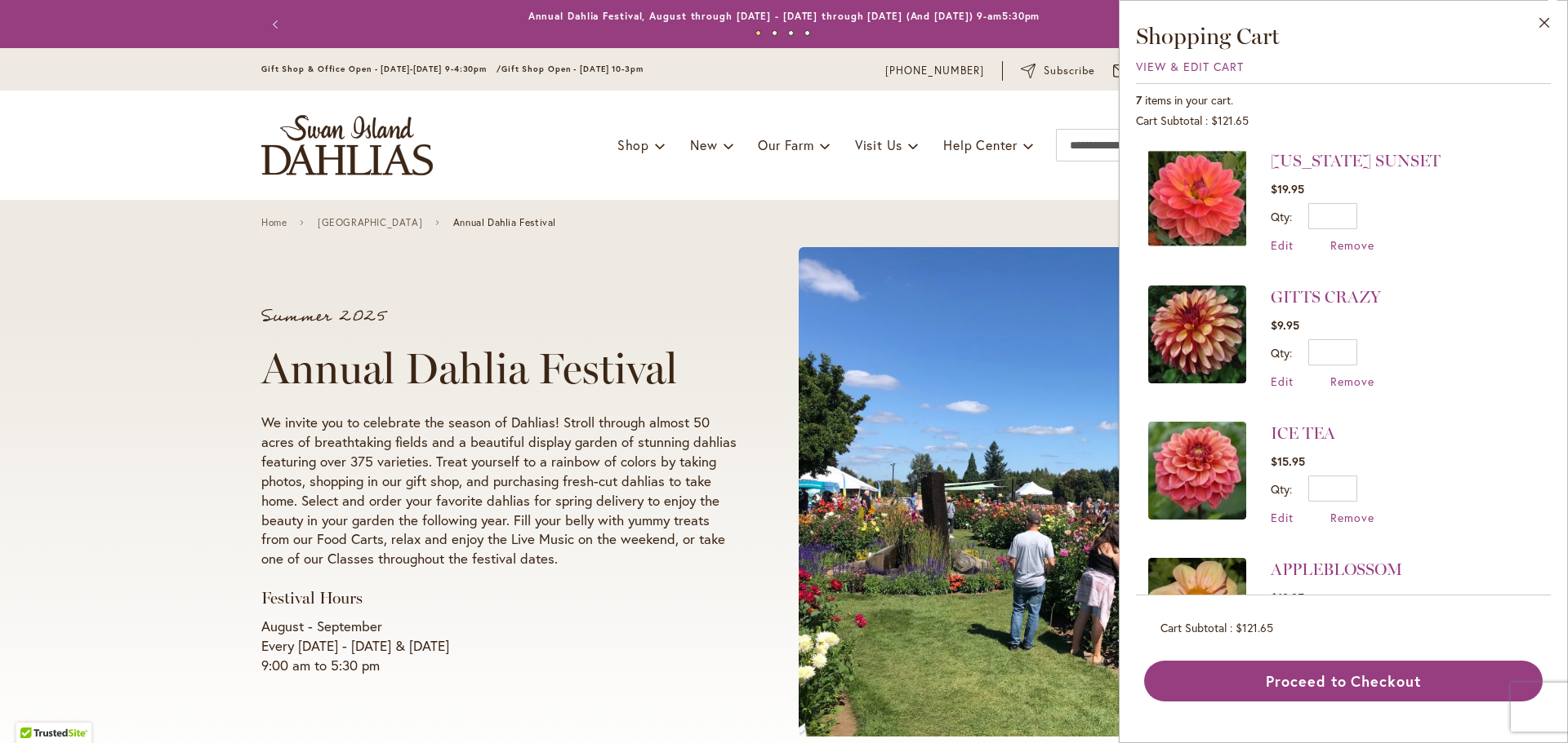
click at [856, 104] on div "Toggle Nav Shop Dahlia Tubers Collections Fresh Cut Dahlias Gardening Supplies …" at bounding box center [784, 145] width 1078 height 110
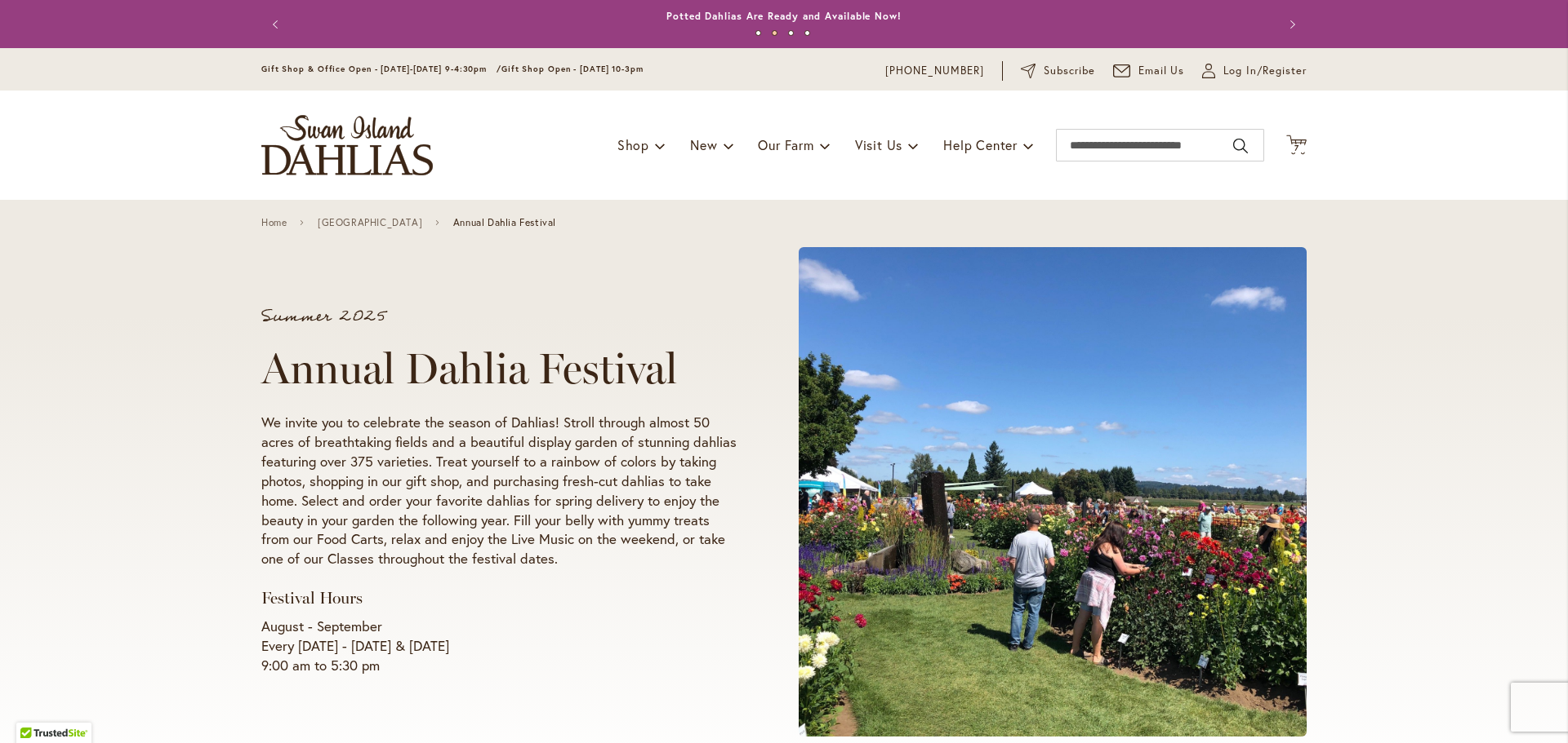
click at [330, 143] on img "store logo" at bounding box center [347, 145] width 172 height 60
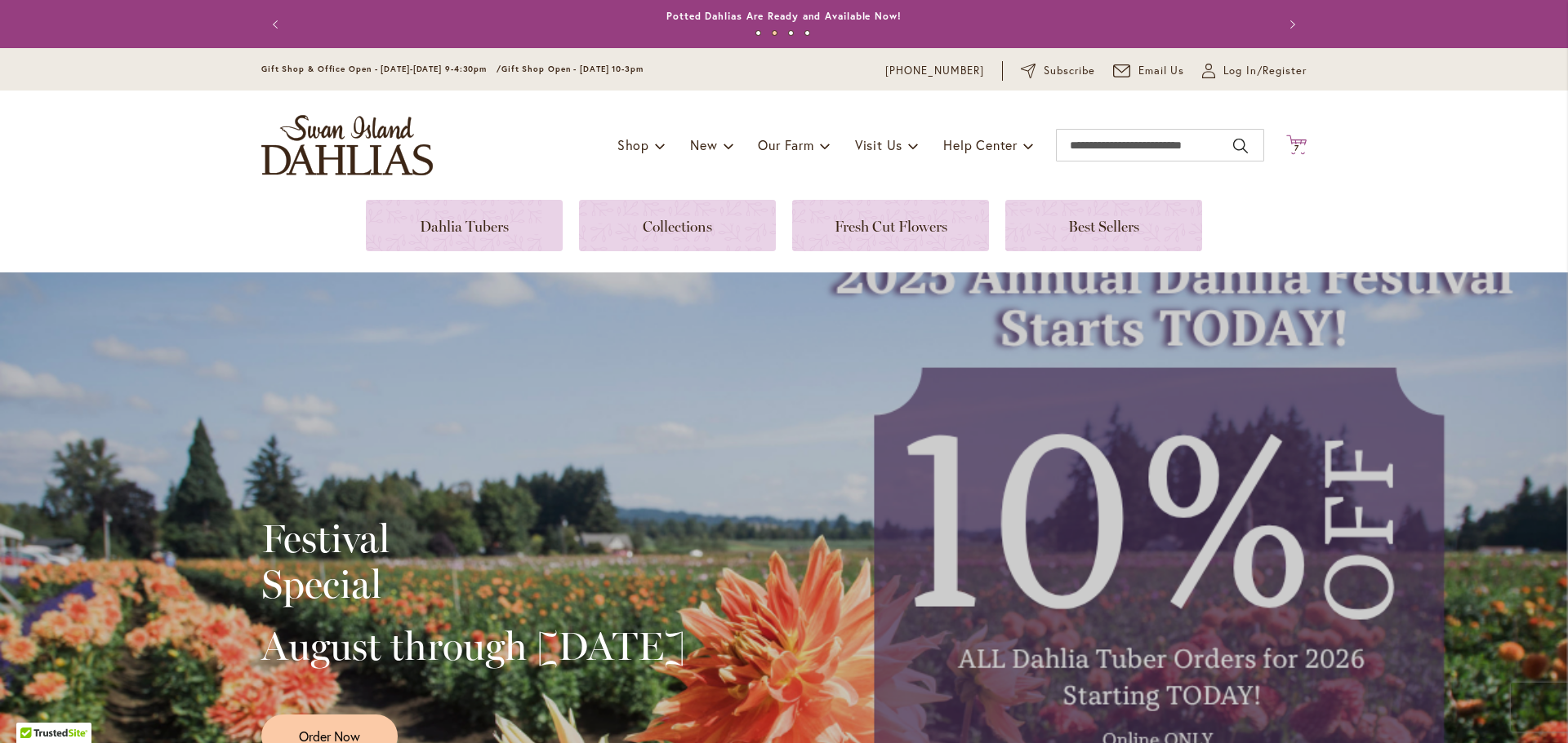
click at [1294, 145] on span "7" at bounding box center [1296, 148] width 5 height 11
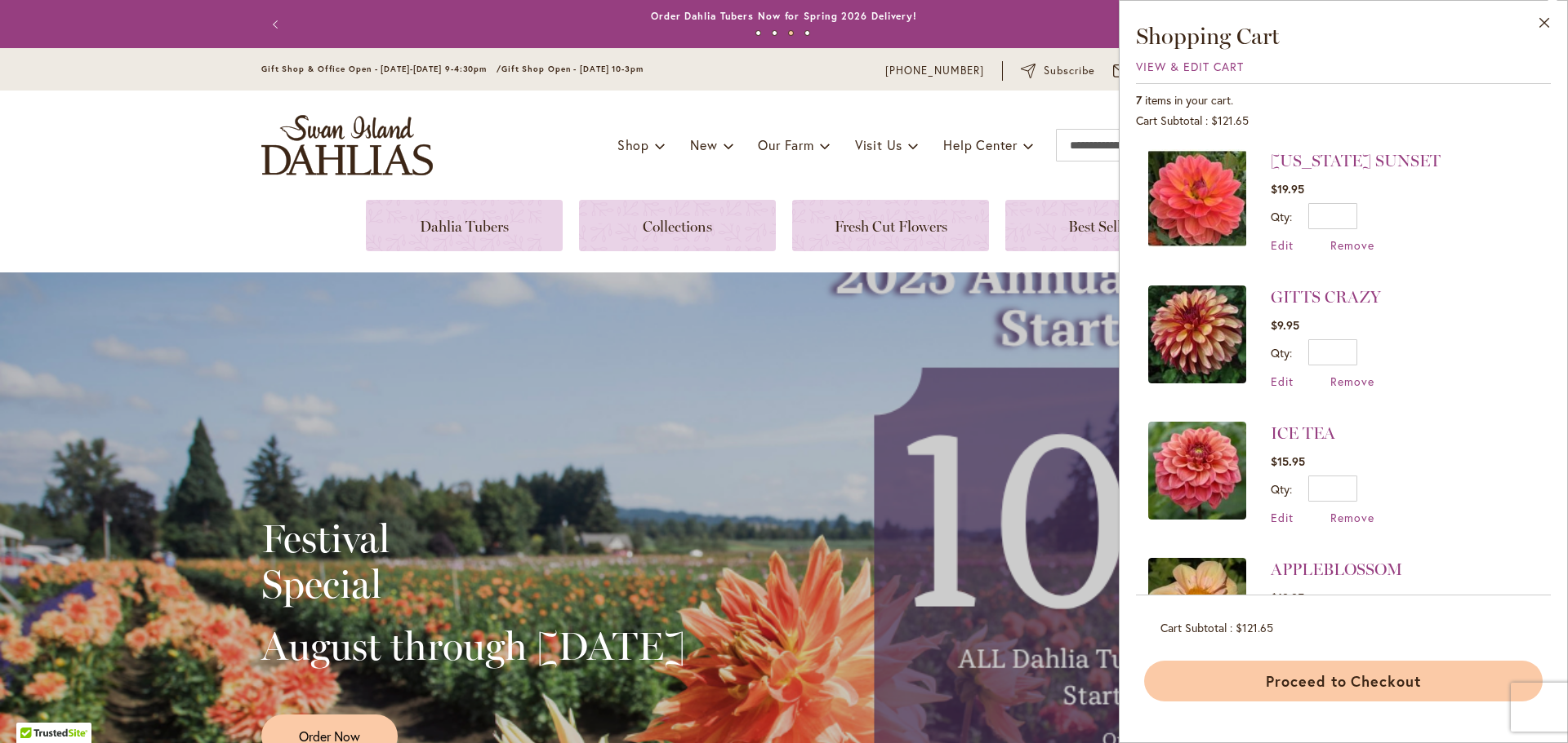
click at [1272, 682] on button "Proceed to Checkout" at bounding box center [1343, 681] width 398 height 41
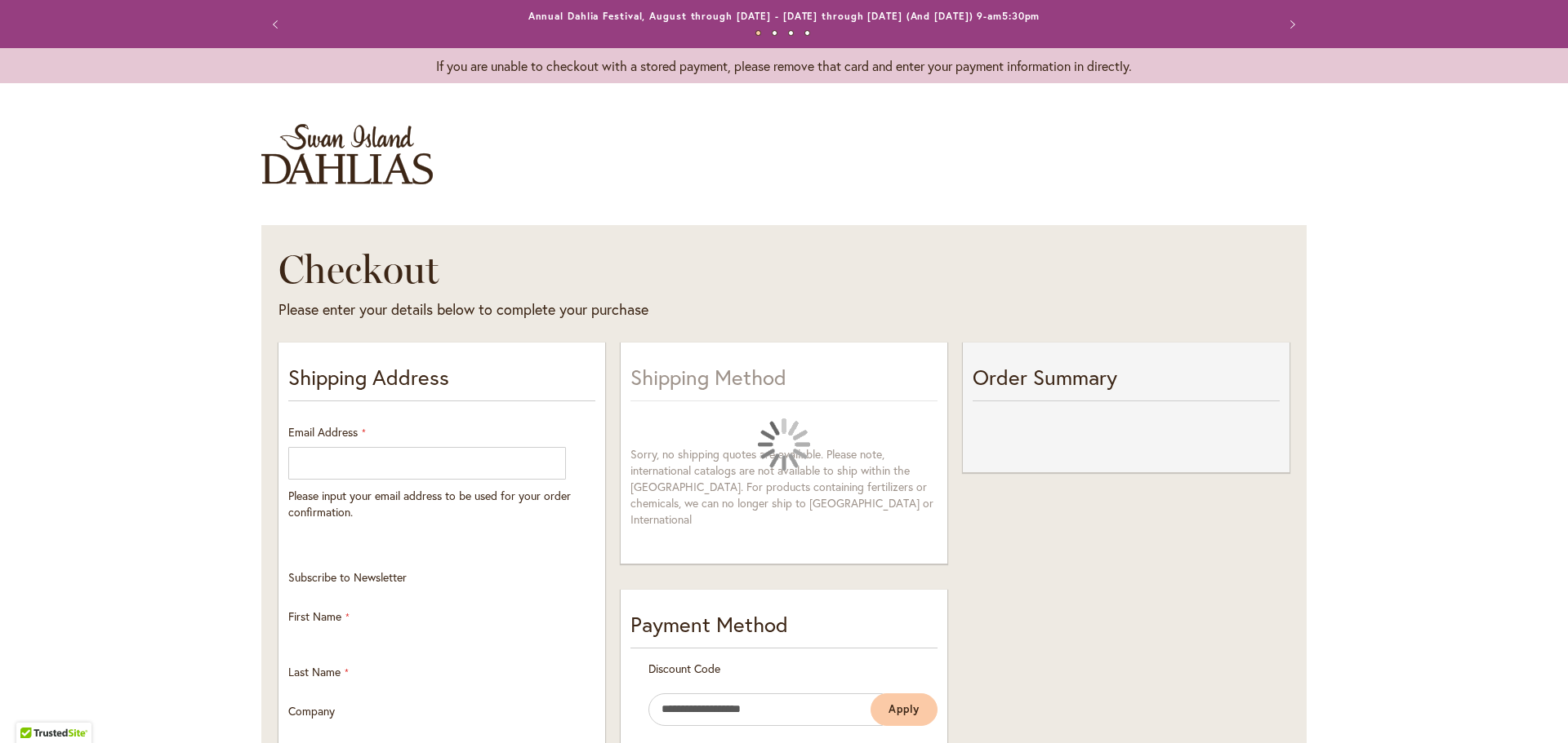
select select "**"
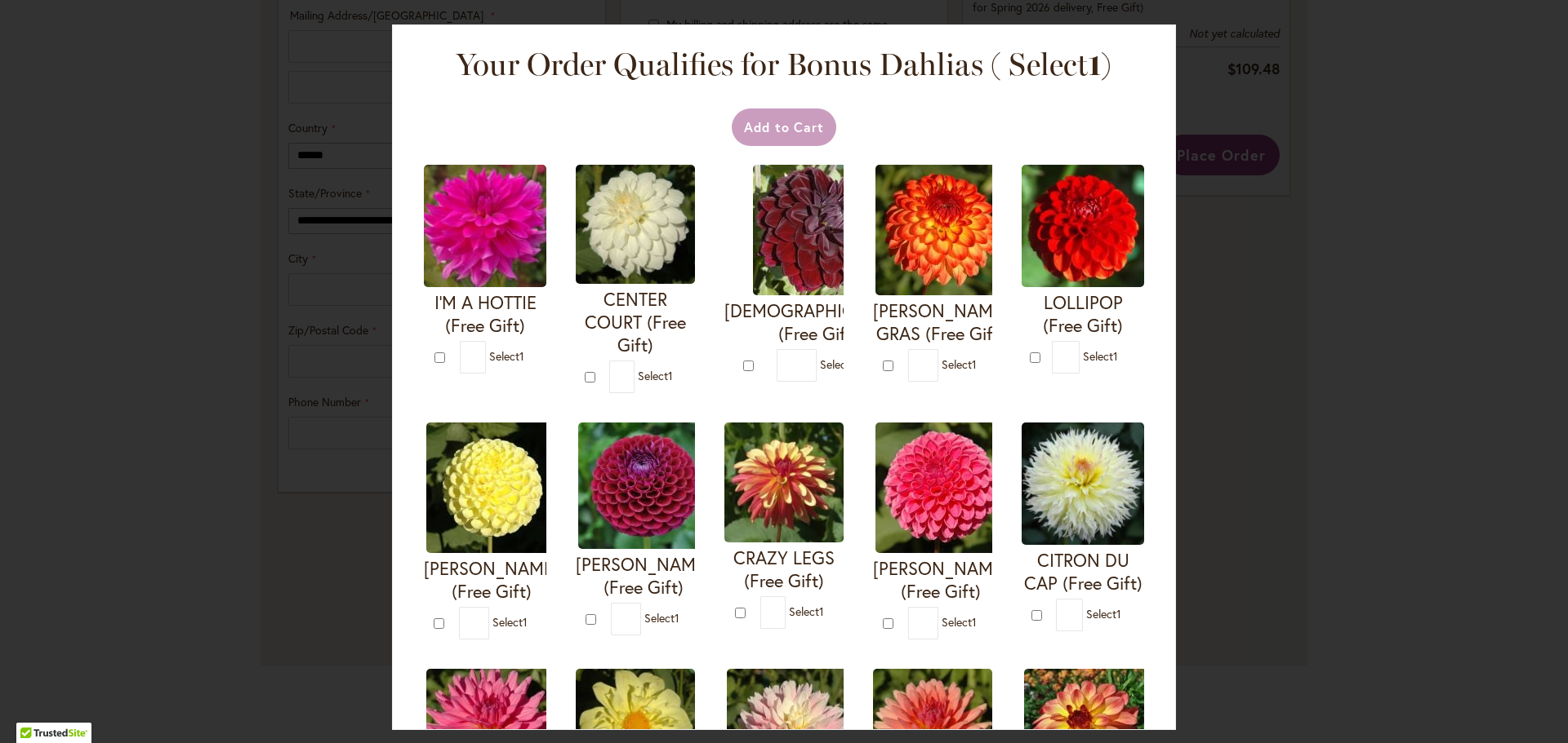
scroll to position [861, 0]
click at [0, 743] on div at bounding box center [0, 743] width 0 height 0
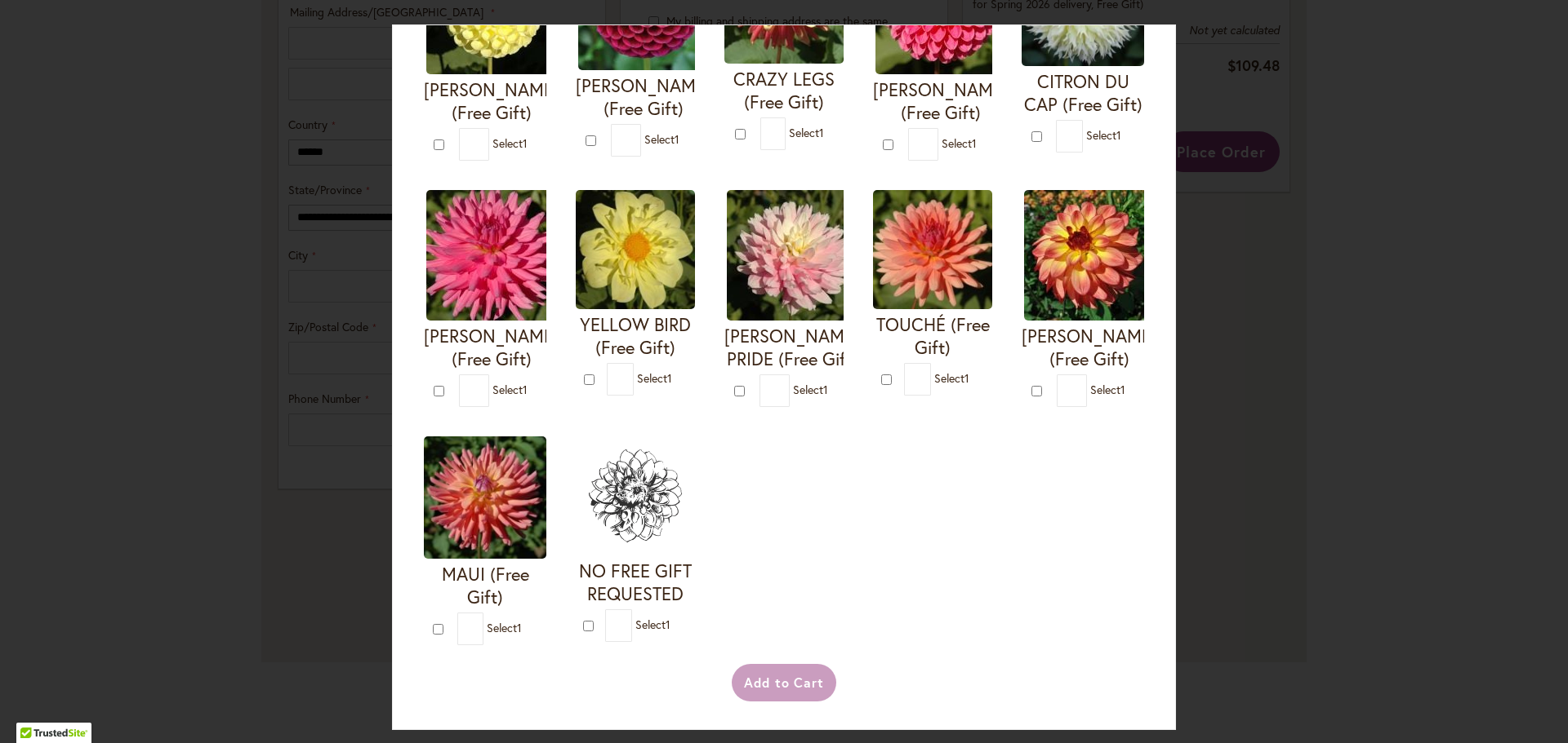
scroll to position [723, 0]
type input "*"
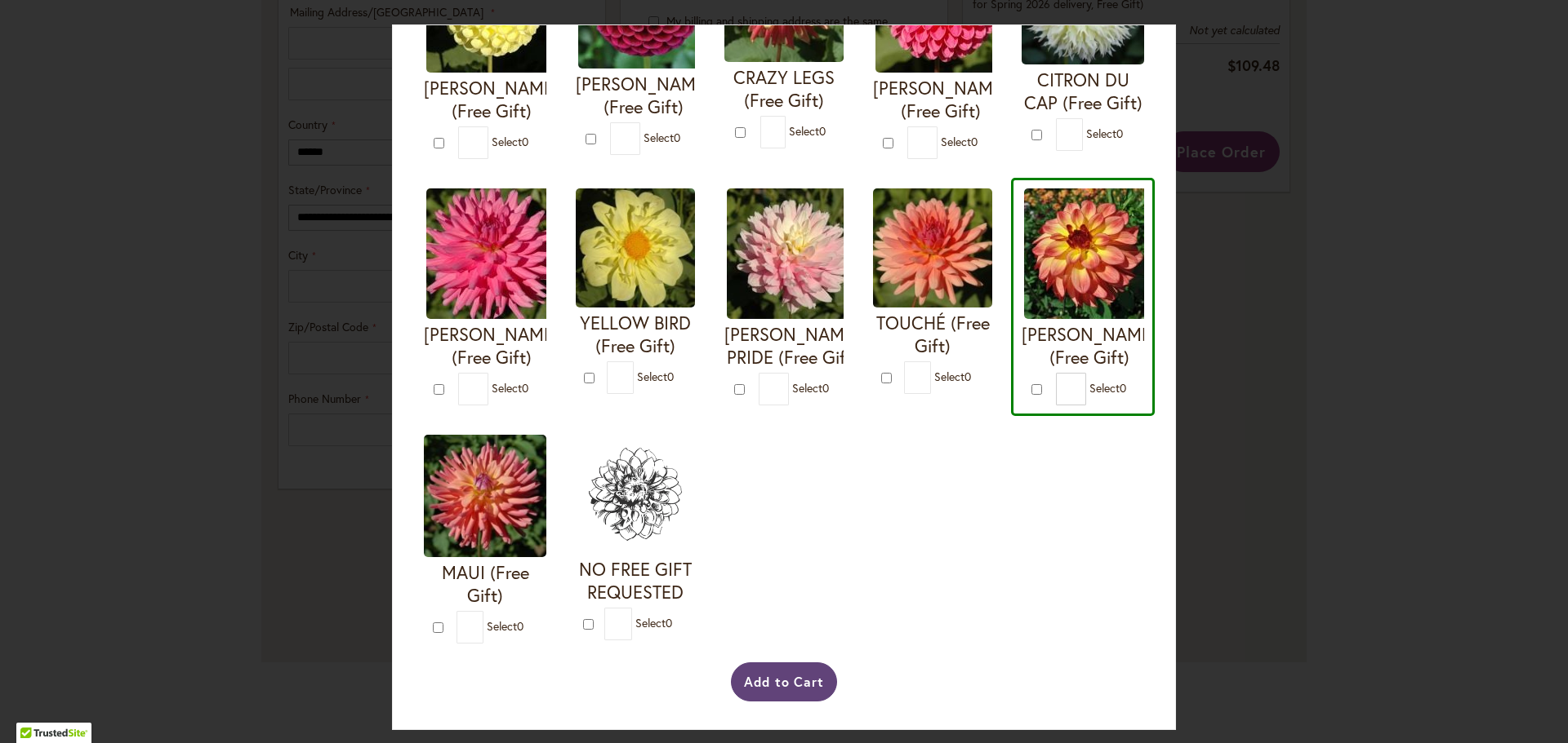
click at [813, 682] on button "Add to Cart" at bounding box center [784, 682] width 107 height 39
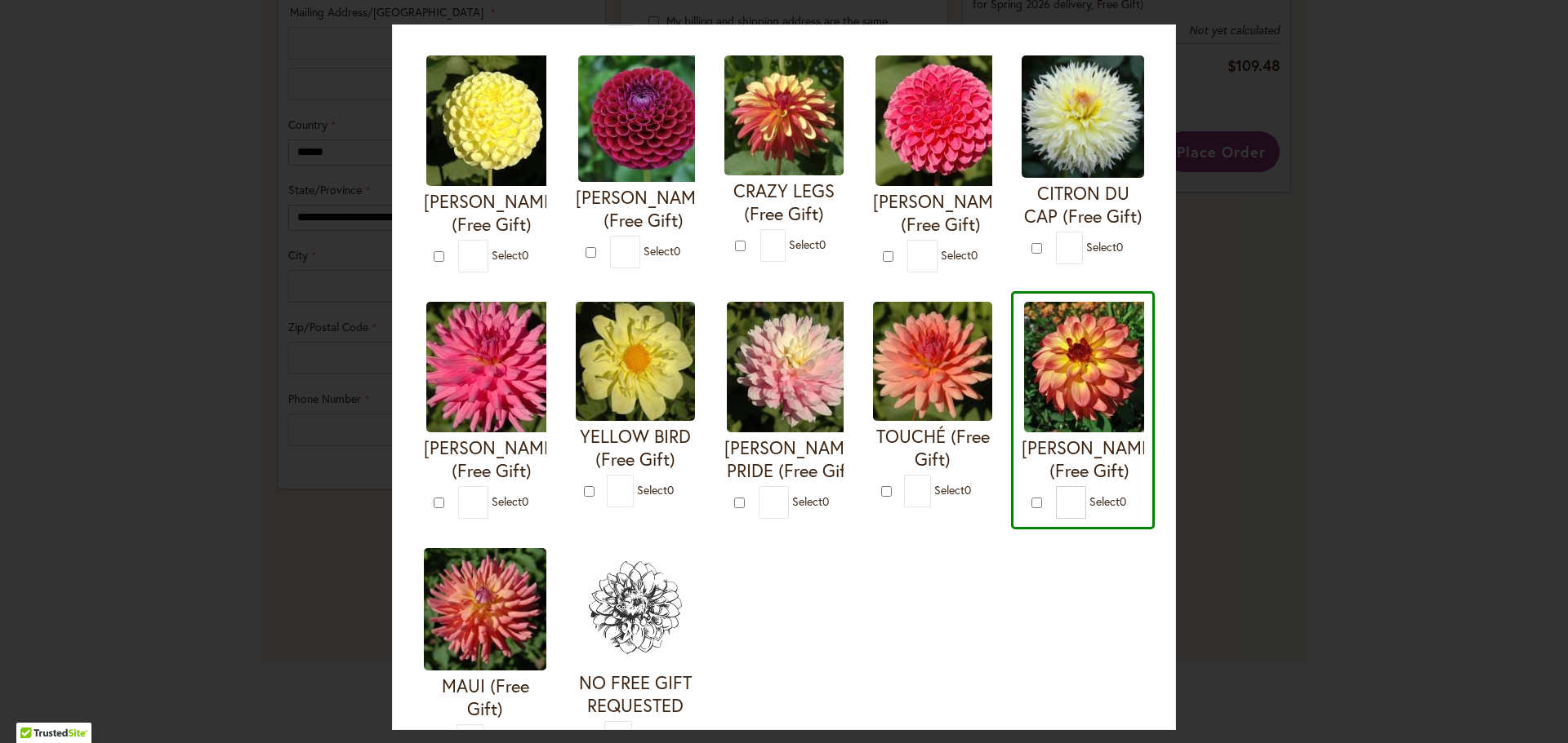
scroll to position [0, 0]
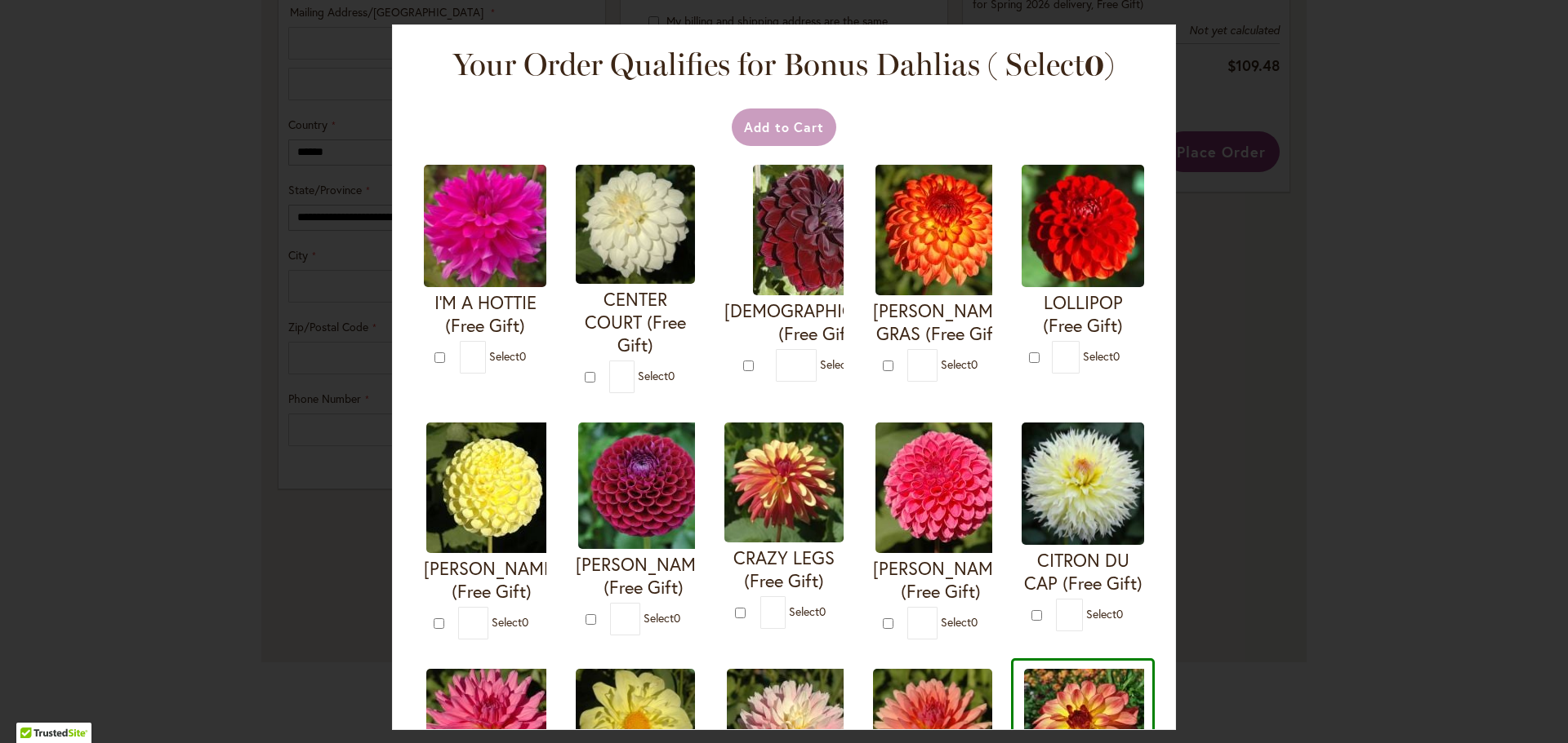
click at [1486, 100] on div "Your Order Qualifies for Bonus Dahlias ( Select 0 ) Add to Cart I'M A HOTTIE (F…" at bounding box center [784, 372] width 1568 height 743
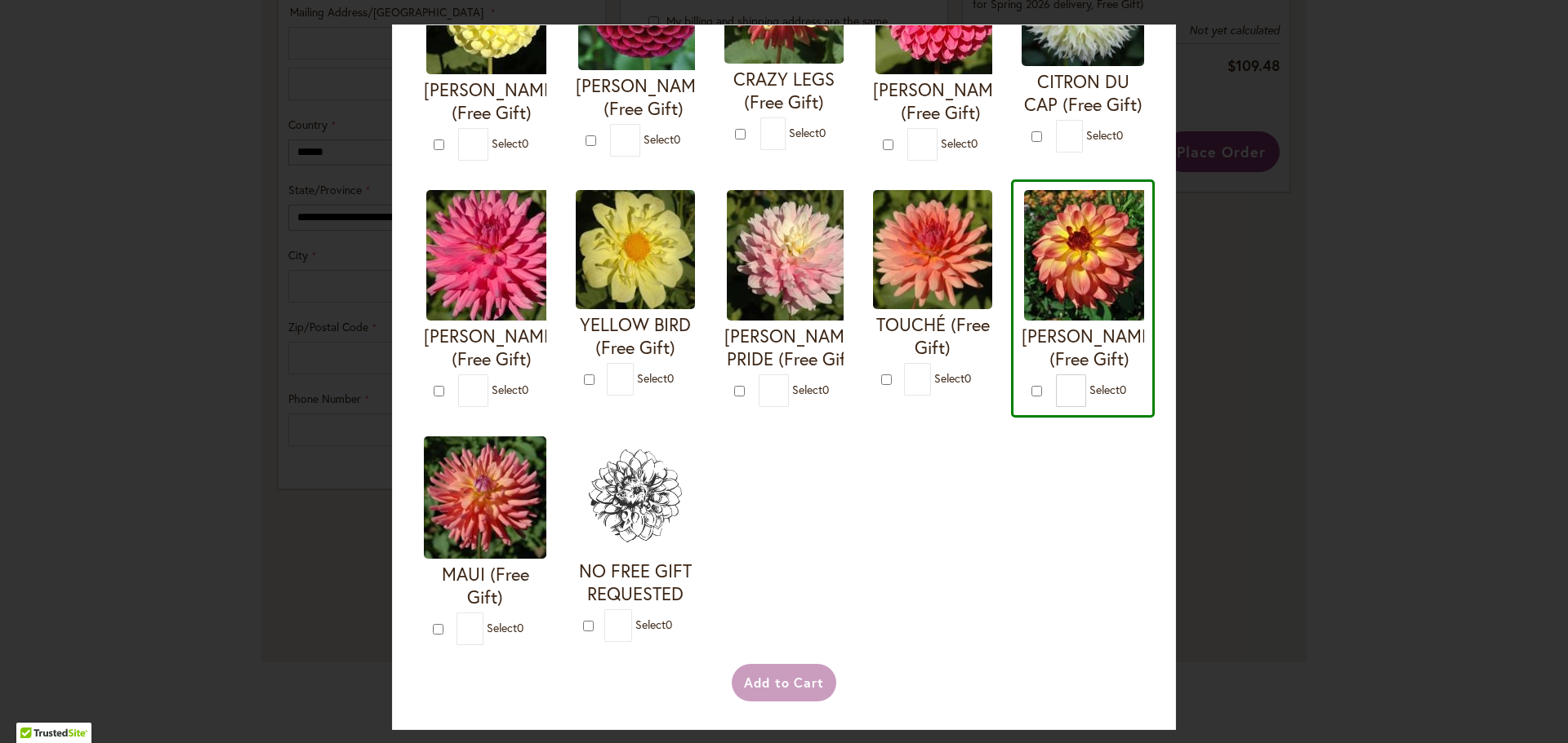
scroll to position [571, 0]
click at [863, 599] on div "I'M A HOTTIE (Free Gift) * 0 * 0 * 0 *" at bounding box center [784, 165] width 742 height 981
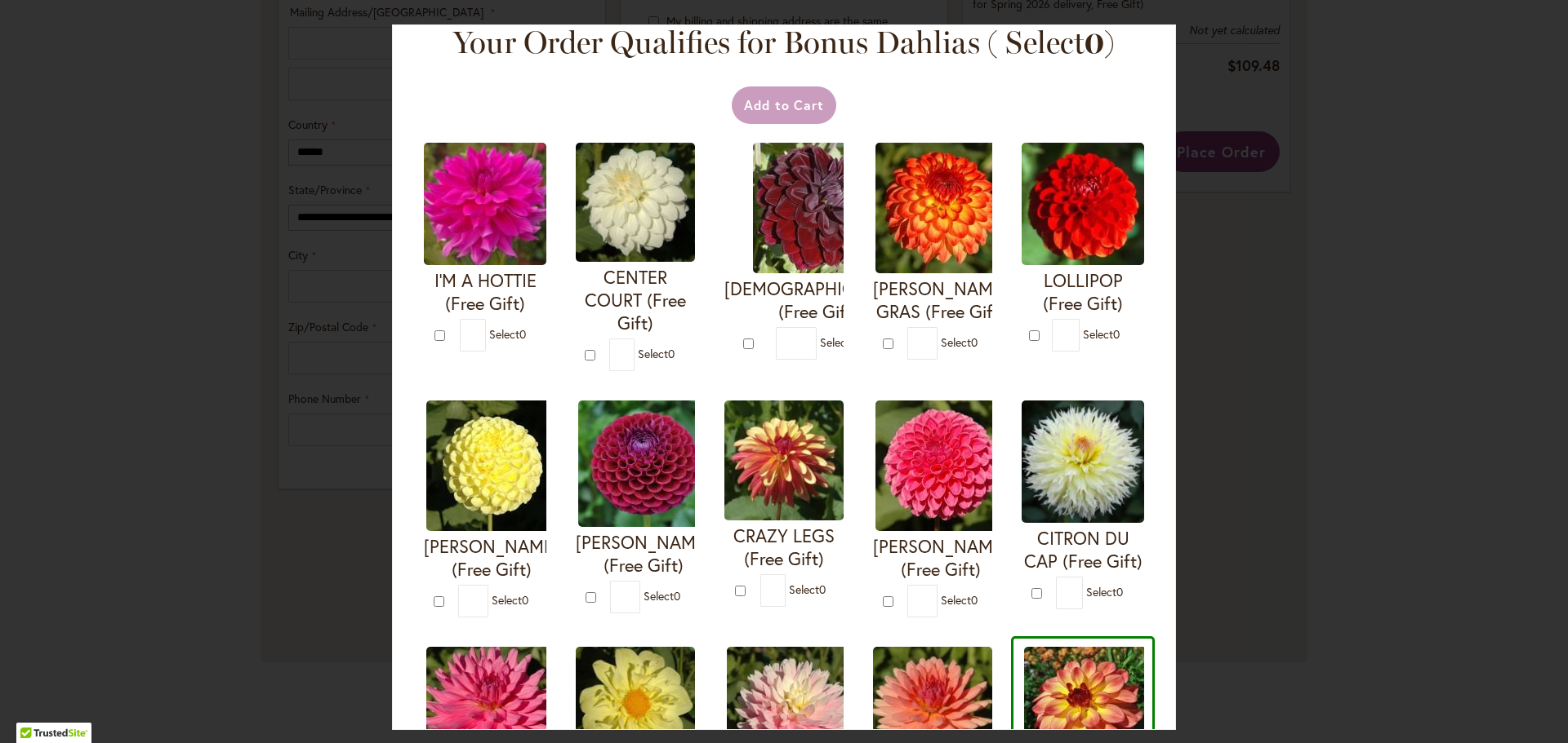
scroll to position [0, 0]
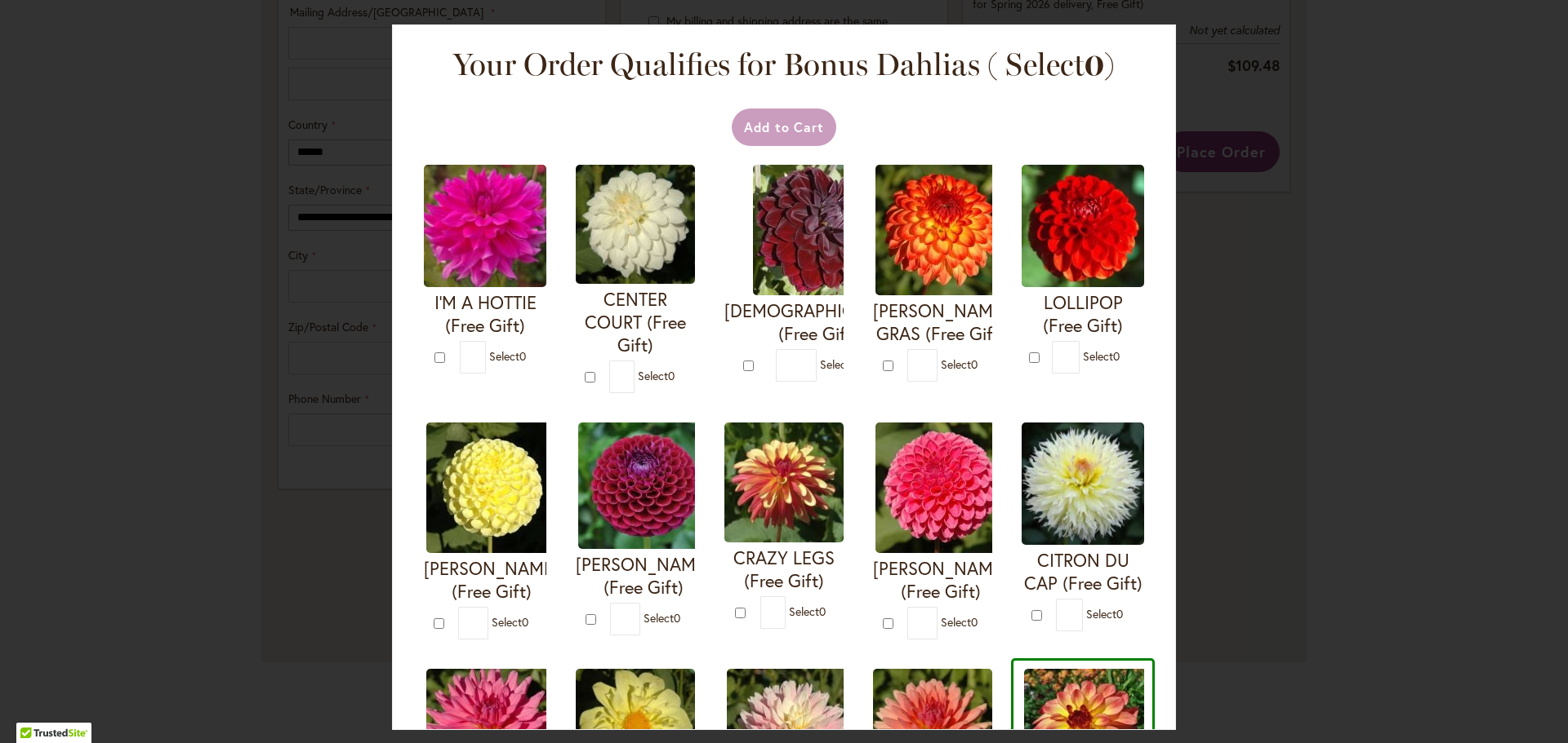
click at [790, 130] on div "Add to Cart" at bounding box center [784, 127] width 725 height 37
